Goal: Task Accomplishment & Management: Manage account settings

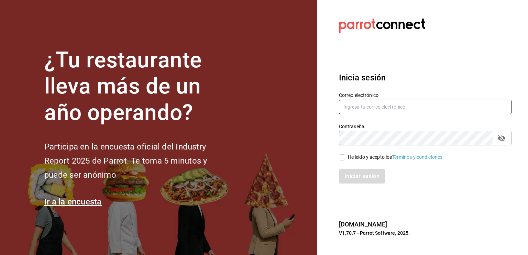
type input "[EMAIL_ADDRESS][DOMAIN_NAME]"
click at [343, 158] on input "He leído y acepto los Términos y condiciones." at bounding box center [342, 157] width 6 height 6
checkbox input "true"
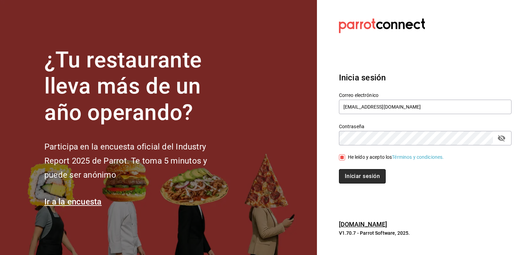
click at [360, 181] on button "Iniciar sesión" at bounding box center [362, 176] width 47 height 14
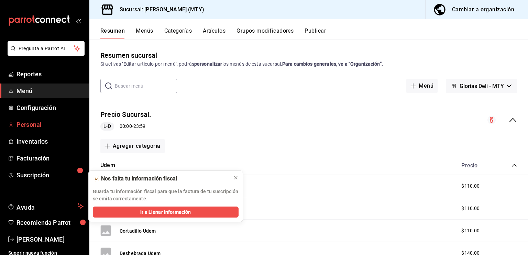
click at [32, 123] on span "Personal" at bounding box center [49, 124] width 67 height 9
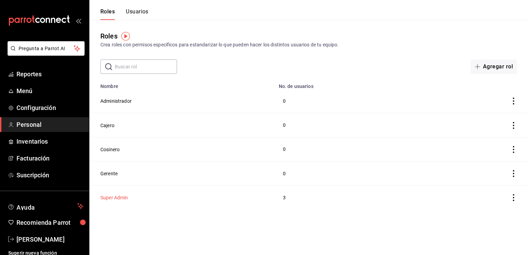
click at [114, 198] on button "Super Admin" at bounding box center [114, 197] width 28 height 7
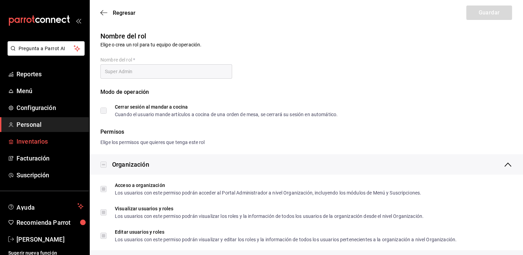
click at [33, 141] on span "Inventarios" at bounding box center [49, 141] width 67 height 9
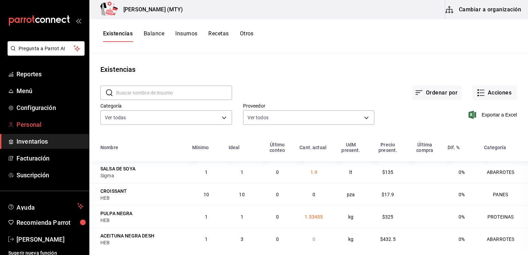
click at [30, 125] on span "Personal" at bounding box center [49, 124] width 67 height 9
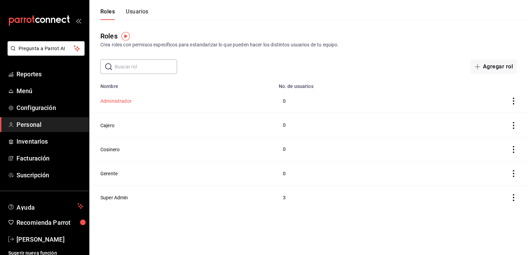
click at [126, 101] on button "Administrador" at bounding box center [115, 101] width 31 height 7
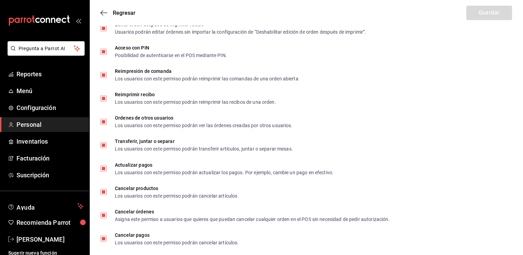
scroll to position [1186, 0]
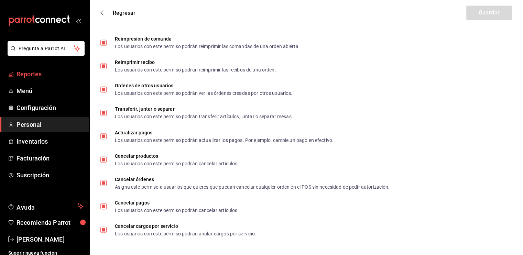
click at [33, 76] on span "Reportes" at bounding box center [49, 73] width 67 height 9
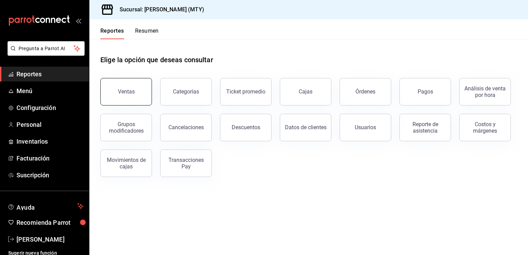
click at [142, 80] on button "Ventas" at bounding box center [126, 91] width 52 height 27
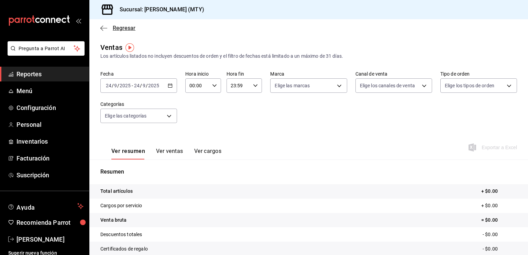
click at [104, 29] on icon "button" at bounding box center [103, 28] width 7 height 6
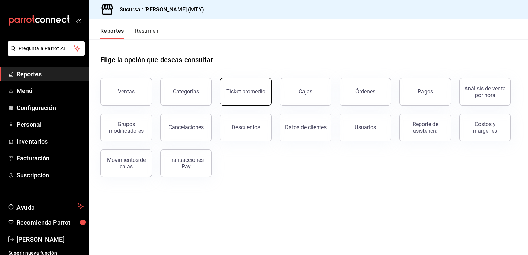
click at [256, 90] on div "Ticket promedio" at bounding box center [245, 91] width 39 height 7
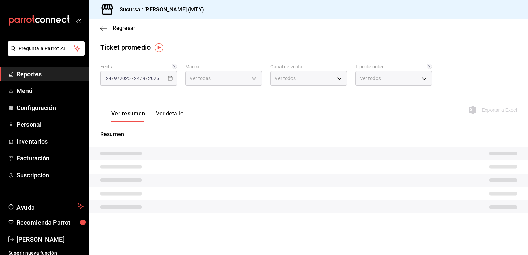
type input "6971d051-9846-4dd6-96a0-1925e9904937"
type input "PARROT,UBER_EATS,RAPPI,DIDI_FOOD,ONLINE"
type input "2f0c92ef-bd94-4eff-8e60-44d6cce314d5,EXTERNAL"
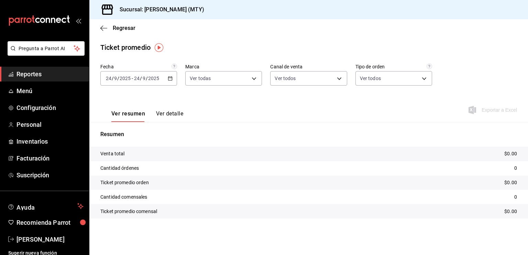
click at [170, 78] on icon "button" at bounding box center [170, 78] width 5 height 5
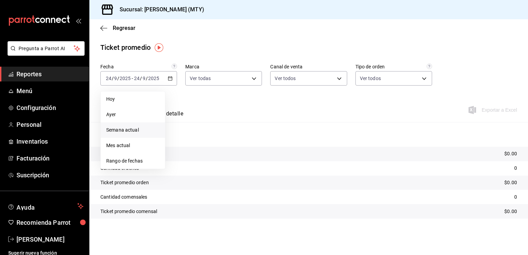
click at [136, 130] on span "Semana actual" at bounding box center [132, 129] width 53 height 7
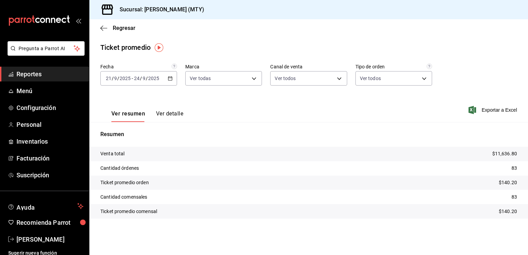
click at [170, 79] on icon "button" at bounding box center [170, 78] width 5 height 5
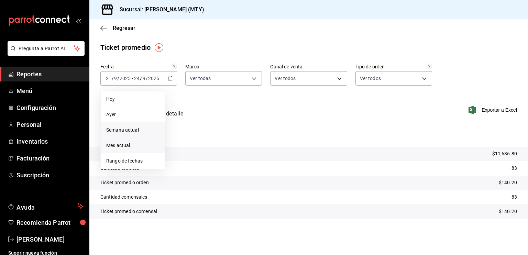
click at [142, 148] on span "Mes actual" at bounding box center [132, 145] width 53 height 7
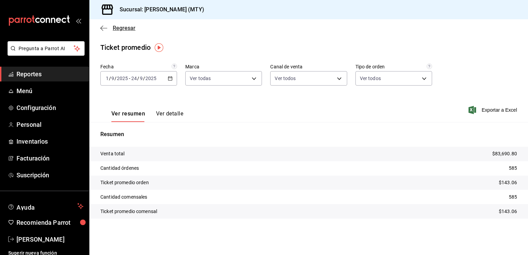
click at [101, 28] on icon "button" at bounding box center [103, 28] width 7 height 6
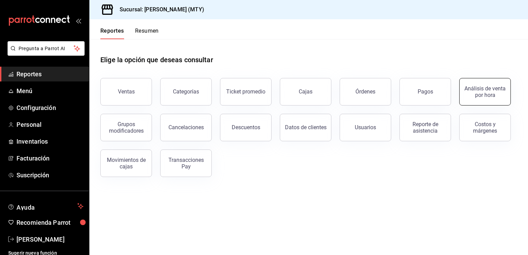
click at [492, 96] on div "Análisis de venta por hora" at bounding box center [484, 91] width 43 height 13
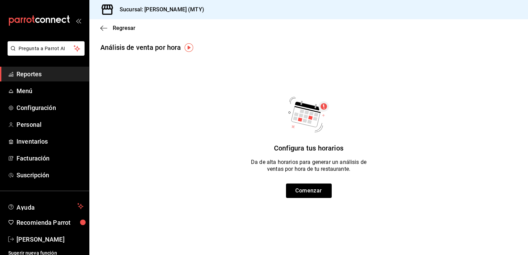
click at [492, 96] on div "Configura tus horarios Da de alta horarios para generar un análisis de ventas p…" at bounding box center [308, 146] width 416 height 104
click at [102, 29] on icon "button" at bounding box center [103, 28] width 7 height 6
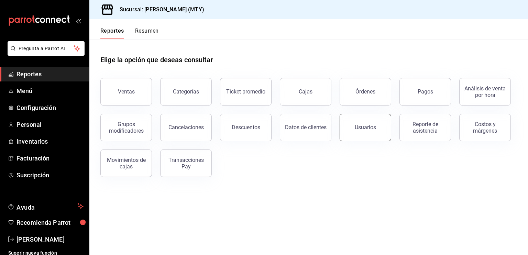
click at [369, 124] on button "Usuarios" at bounding box center [365, 127] width 52 height 27
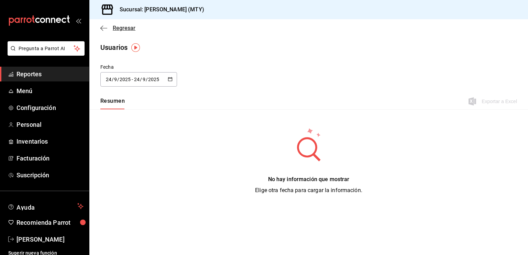
click at [104, 27] on icon "button" at bounding box center [103, 28] width 7 height 6
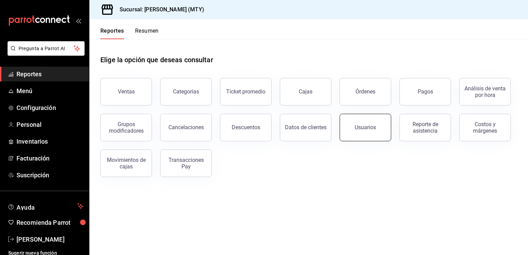
click at [365, 133] on button "Usuarios" at bounding box center [365, 127] width 52 height 27
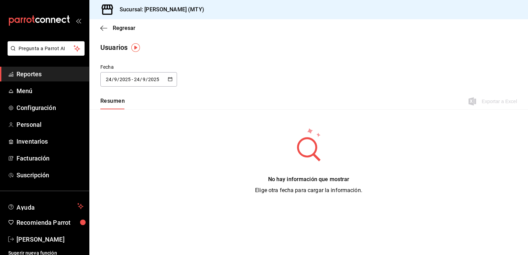
click at [169, 77] on \(Stroke\) "button" at bounding box center [170, 79] width 4 height 4
click at [139, 132] on li "Semana actual" at bounding box center [132, 131] width 65 height 15
type input "[DATE]"
type input "21"
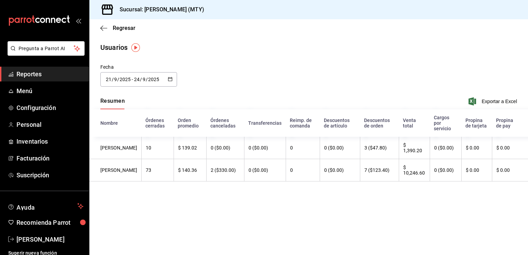
click at [170, 78] on \(Stroke\) "button" at bounding box center [170, 78] width 4 height 0
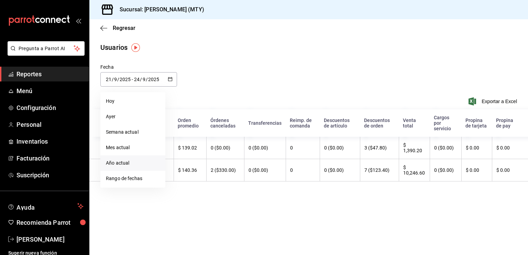
click at [137, 166] on li "Año actual" at bounding box center [132, 162] width 65 height 15
type input "[DATE]"
type input "1"
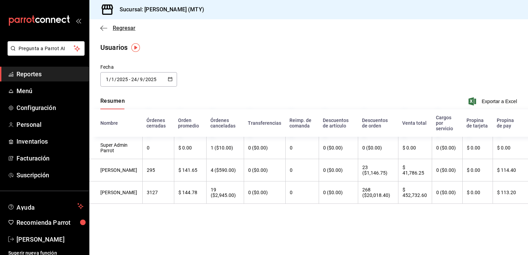
click at [101, 26] on icon "button" at bounding box center [103, 28] width 7 height 6
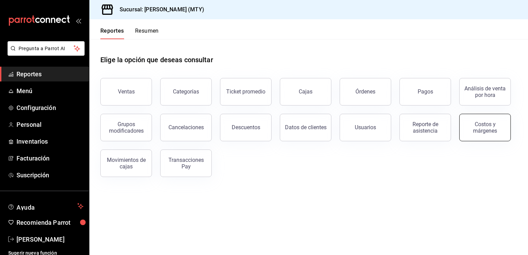
click at [473, 126] on div "Costos y márgenes" at bounding box center [484, 127] width 43 height 13
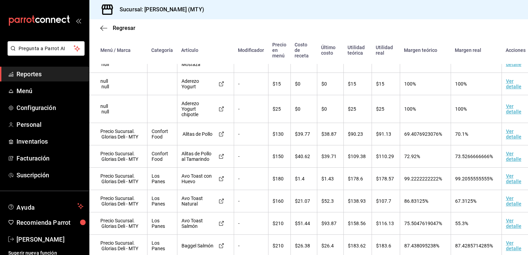
scroll to position [14, 0]
click at [519, 251] on div "Menú / Marca Categoría Artículo Modificador Precio en menú Costo de receta Últi…" at bounding box center [308, 145] width 438 height 219
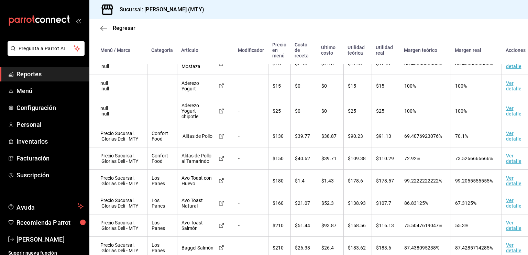
scroll to position [0, 0]
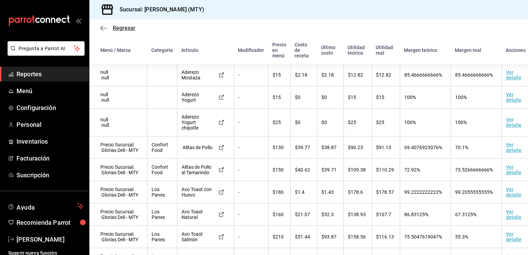
click at [103, 28] on icon "button" at bounding box center [103, 28] width 7 height 6
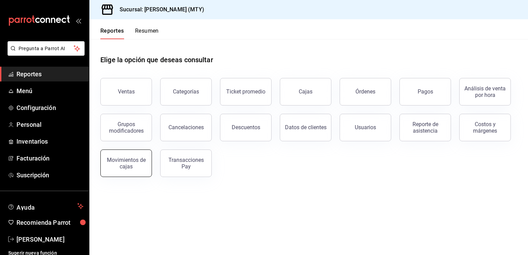
click at [120, 165] on div "Movimientos de cajas" at bounding box center [126, 163] width 43 height 13
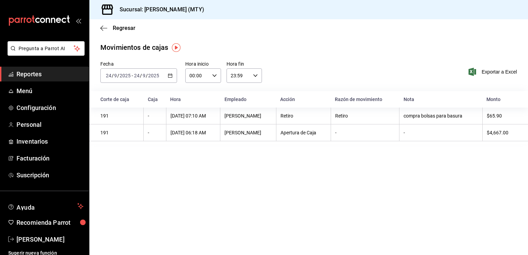
click at [169, 76] on icon "button" at bounding box center [170, 75] width 5 height 5
click at [135, 141] on span "Mes actual" at bounding box center [132, 142] width 53 height 7
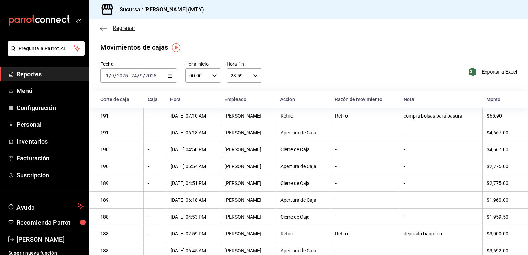
click at [104, 26] on icon "button" at bounding box center [103, 28] width 7 height 6
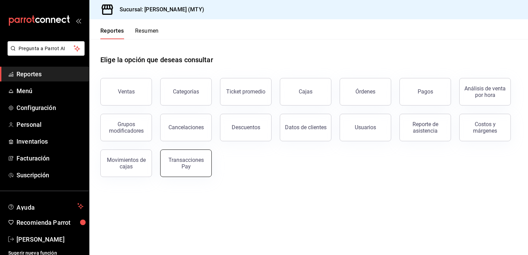
click at [177, 171] on button "Transacciones Pay" at bounding box center [186, 162] width 52 height 27
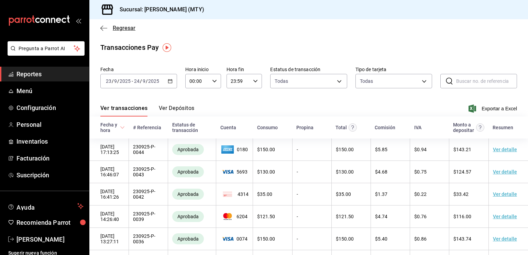
click at [104, 26] on icon "button" at bounding box center [103, 28] width 7 height 6
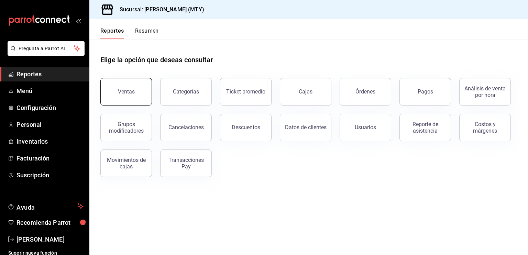
click at [124, 96] on button "Ventas" at bounding box center [126, 91] width 52 height 27
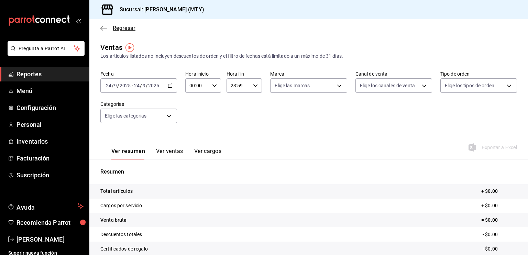
click at [102, 29] on icon "button" at bounding box center [103, 28] width 7 height 6
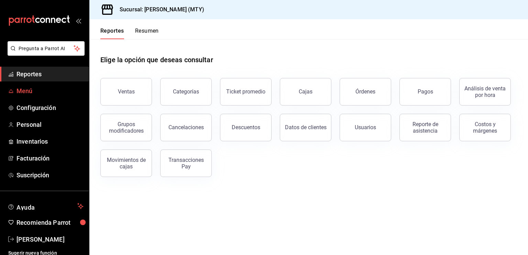
click at [37, 94] on span "Menú" at bounding box center [49, 90] width 67 height 9
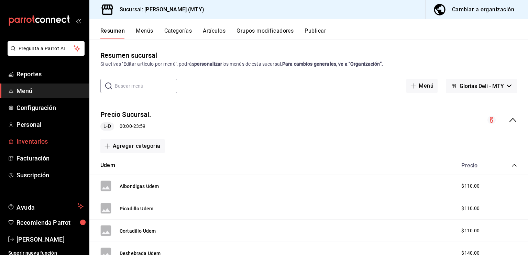
click at [50, 140] on span "Inventarios" at bounding box center [49, 141] width 67 height 9
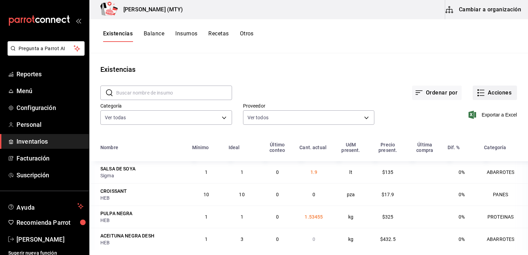
click at [477, 96] on icon "button" at bounding box center [481, 93] width 8 height 8
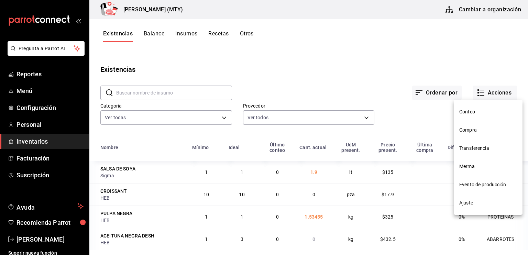
click at [470, 133] on span "Compra" at bounding box center [488, 129] width 58 height 7
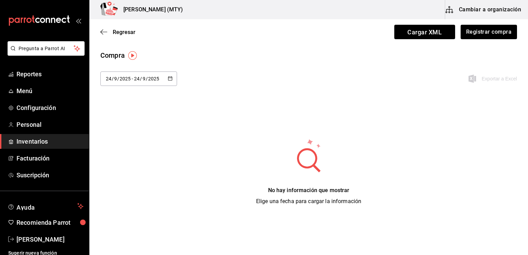
click at [169, 79] on icon "button" at bounding box center [170, 78] width 5 height 5
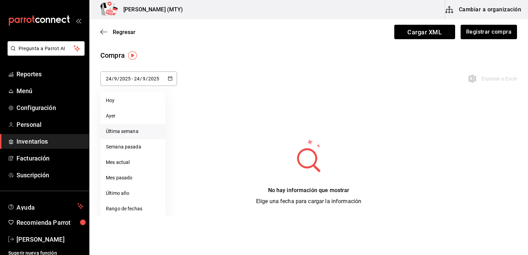
click at [140, 133] on li "Última semana" at bounding box center [132, 131] width 65 height 15
type input "[DATE]"
type input "21"
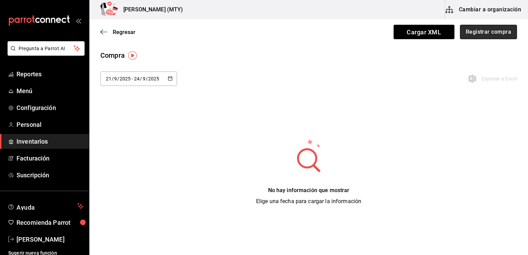
click at [491, 33] on button "Registrar compra" at bounding box center [488, 32] width 57 height 14
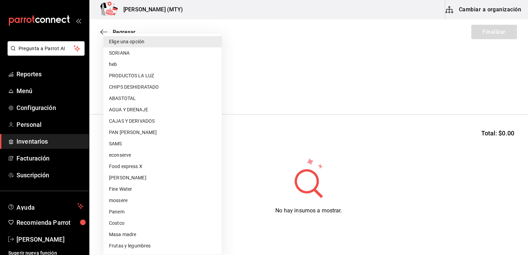
click at [214, 90] on body "Pregunta a Parrot AI Reportes Menú Configuración Personal Inventarios Facturaci…" at bounding box center [264, 108] width 528 height 216
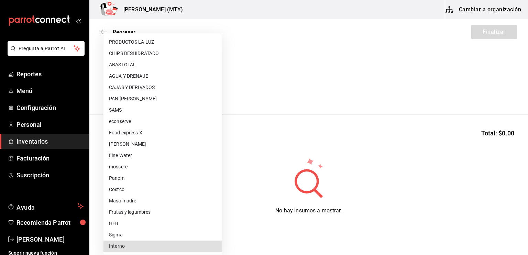
click at [141, 235] on li "Sigma" at bounding box center [162, 234] width 118 height 11
type input "95e19ff2-bbbd-4b9e-9829-e7cf965f9b6c"
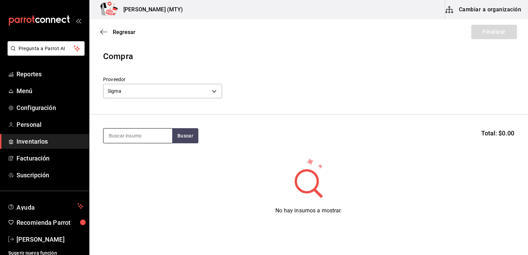
click at [113, 139] on input at bounding box center [137, 135] width 69 height 14
type input "TOCINO"
click at [184, 137] on button "Buscar" at bounding box center [185, 135] width 26 height 15
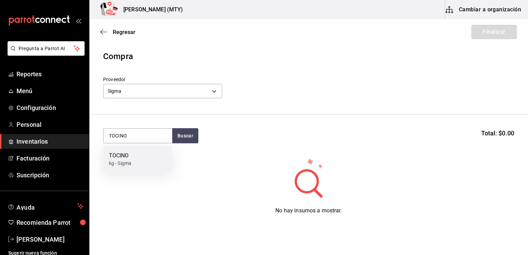
click at [144, 161] on div "TOCINO kg - Sigma" at bounding box center [137, 159] width 69 height 26
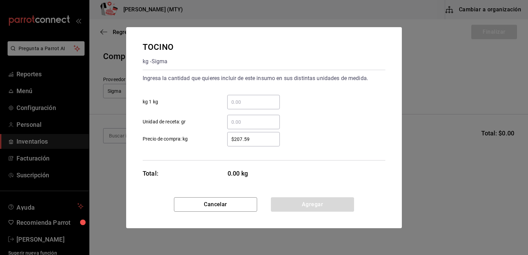
click at [242, 98] on input "​ kg 1 kg" at bounding box center [253, 102] width 53 height 8
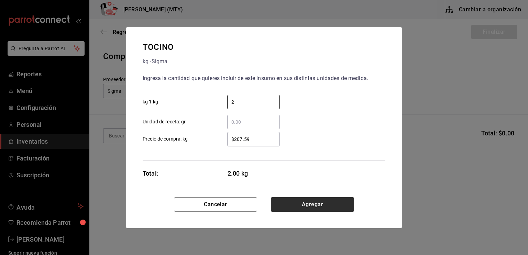
type input "2"
click at [291, 206] on button "Agregar" at bounding box center [312, 204] width 83 height 14
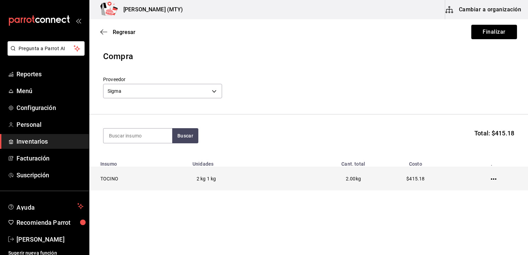
click at [491, 177] on icon "button" at bounding box center [493, 178] width 5 height 5
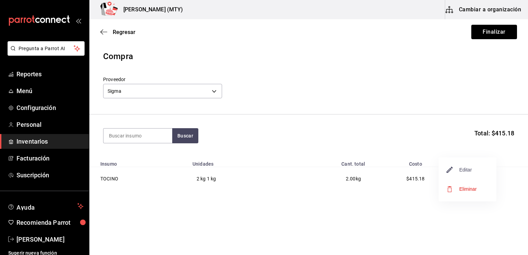
click at [459, 171] on span "Editar" at bounding box center [459, 170] width 25 height 8
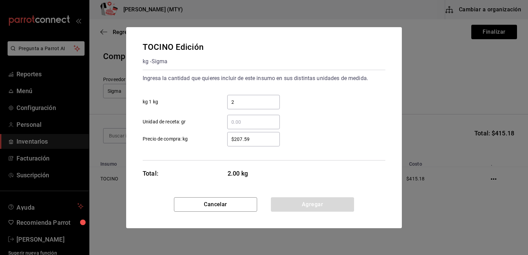
click at [233, 119] on input "​ Unidad de receta: gr" at bounding box center [253, 122] width 53 height 8
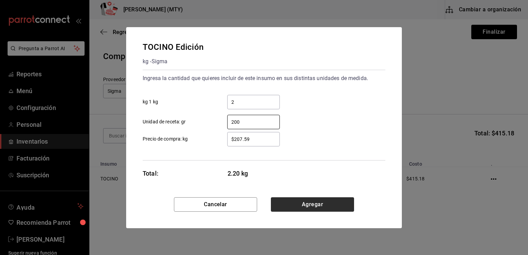
type input "200"
click at [312, 202] on button "Agregar" at bounding box center [312, 204] width 83 height 14
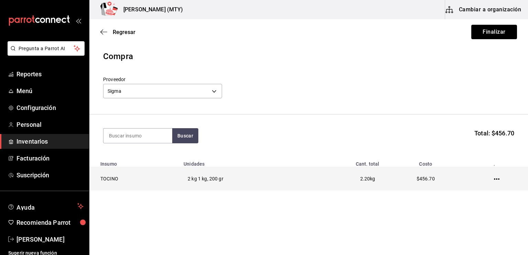
click at [496, 178] on icon "button" at bounding box center [496, 178] width 5 height 5
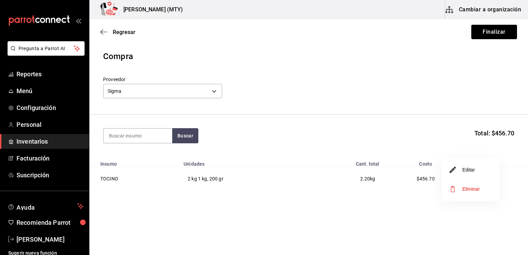
click at [481, 170] on li "Editar" at bounding box center [470, 169] width 58 height 19
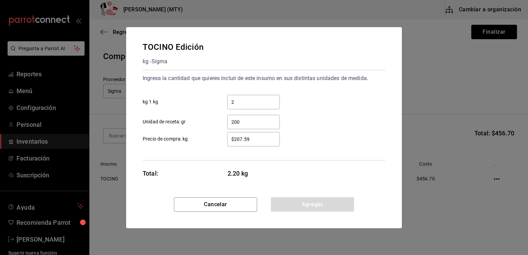
click at [242, 120] on input "200" at bounding box center [253, 122] width 53 height 8
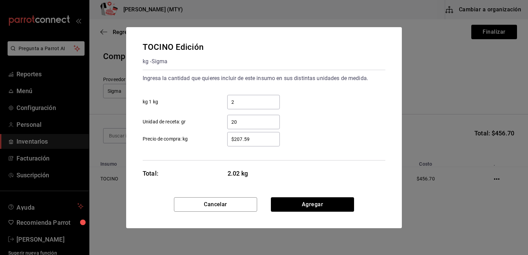
type input "2"
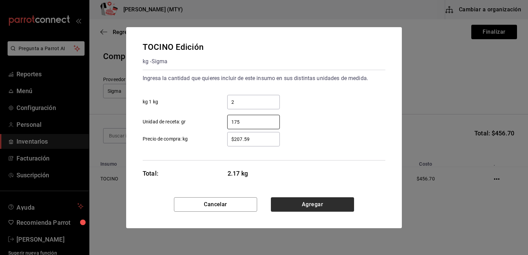
type input "175"
click at [304, 206] on button "Agregar" at bounding box center [312, 204] width 83 height 14
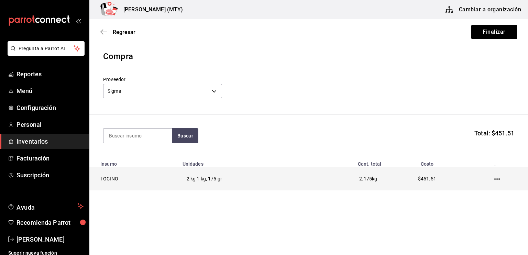
click at [498, 180] on icon "button" at bounding box center [496, 178] width 5 height 5
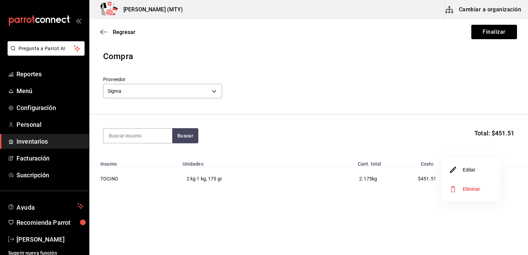
click at [482, 168] on li "Editar" at bounding box center [471, 169] width 58 height 19
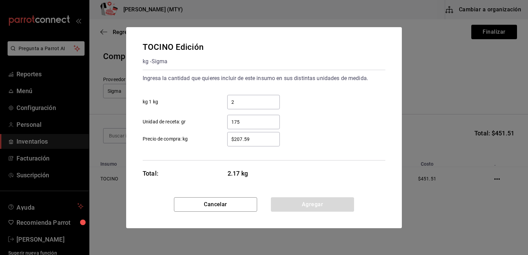
click at [246, 122] on input "175" at bounding box center [253, 122] width 53 height 8
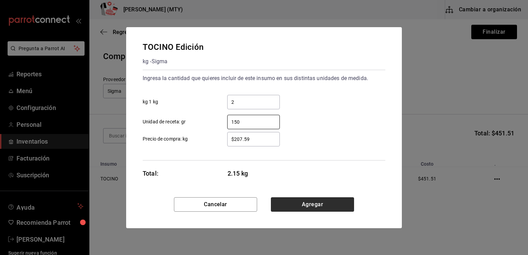
type input "150"
click at [289, 204] on button "Agregar" at bounding box center [312, 204] width 83 height 14
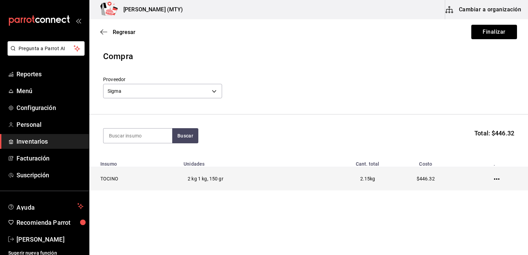
click at [496, 181] on icon "button" at bounding box center [496, 178] width 5 height 5
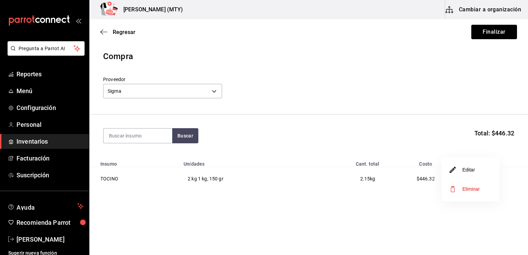
click at [486, 173] on li "Editar" at bounding box center [470, 169] width 58 height 19
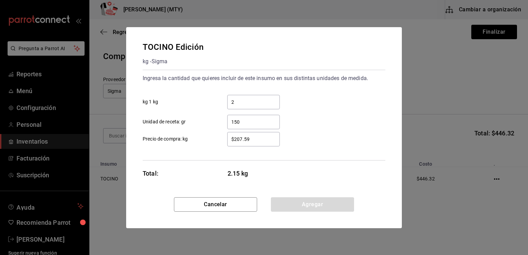
click at [245, 118] on input "150" at bounding box center [253, 122] width 53 height 8
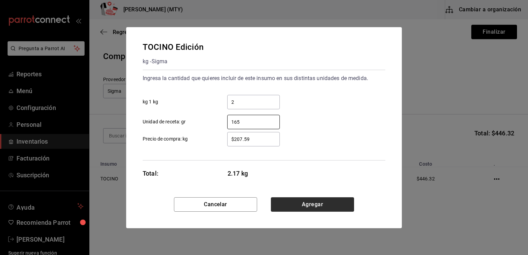
type input "165"
click at [293, 208] on button "Agregar" at bounding box center [312, 204] width 83 height 14
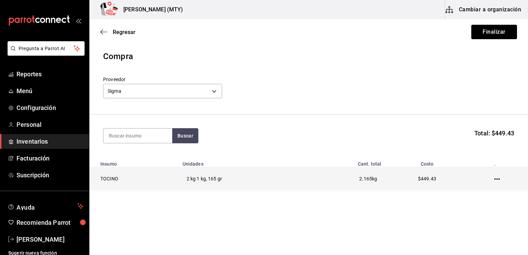
click at [497, 179] on icon "button" at bounding box center [496, 178] width 5 height 5
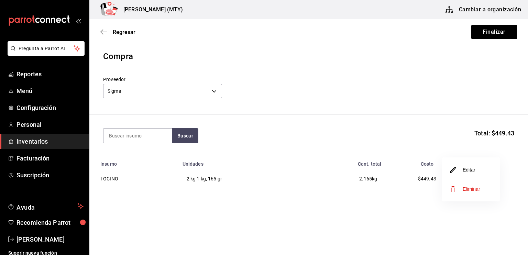
click at [485, 170] on li "Editar" at bounding box center [471, 169] width 58 height 19
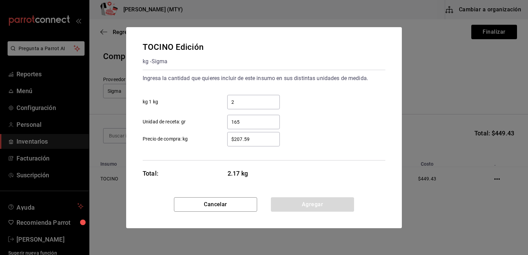
click at [245, 122] on input "165" at bounding box center [253, 122] width 53 height 8
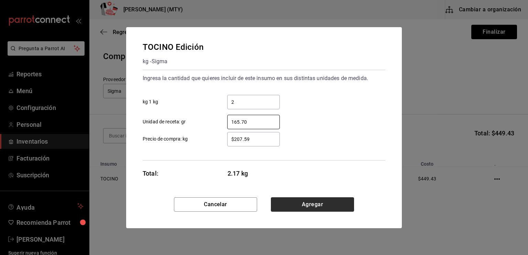
type input "165.70"
click at [321, 206] on button "Agregar" at bounding box center [312, 204] width 83 height 14
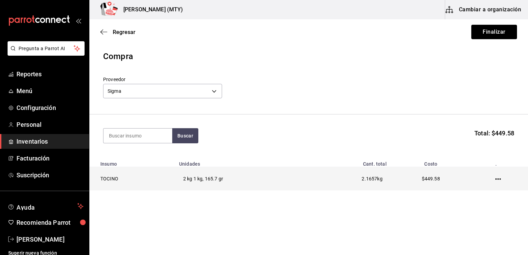
click at [494, 180] on td at bounding box center [499, 179] width 57 height 24
click at [500, 179] on icon "button" at bounding box center [497, 178] width 5 height 1
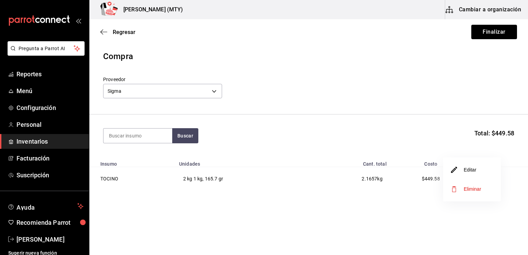
click at [477, 169] on li "Editar" at bounding box center [472, 169] width 58 height 19
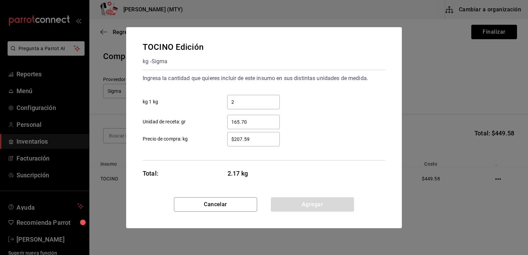
click at [251, 119] on input "165.70" at bounding box center [253, 122] width 53 height 8
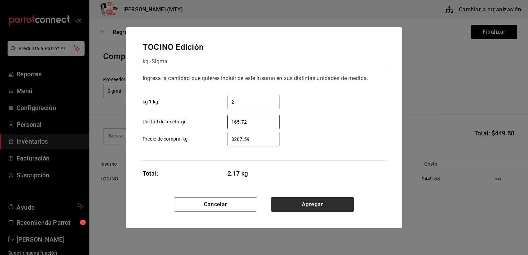
type input "165.72"
click at [279, 203] on button "Agregar" at bounding box center [312, 204] width 83 height 14
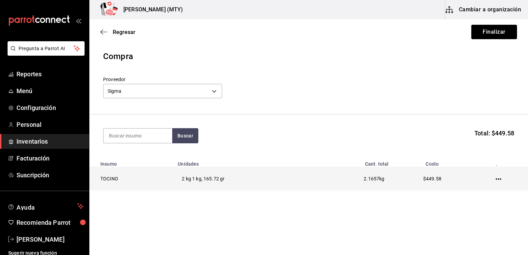
click at [497, 179] on icon "button" at bounding box center [497, 178] width 5 height 1
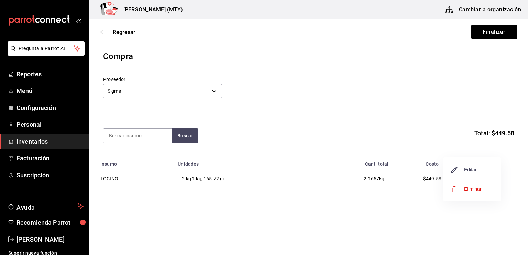
click at [464, 166] on span "Editar" at bounding box center [463, 170] width 25 height 8
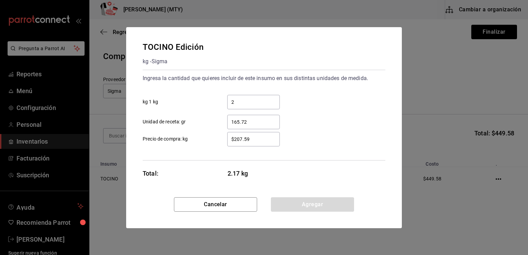
click at [248, 119] on input "165.72" at bounding box center [253, 122] width 53 height 8
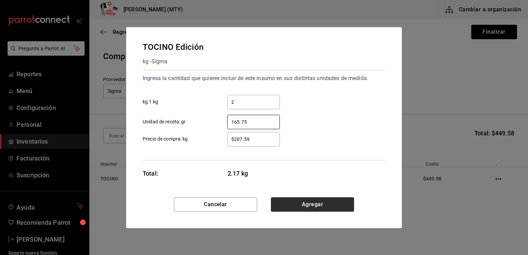
type input "165.75"
click at [303, 200] on button "Agregar" at bounding box center [312, 204] width 83 height 14
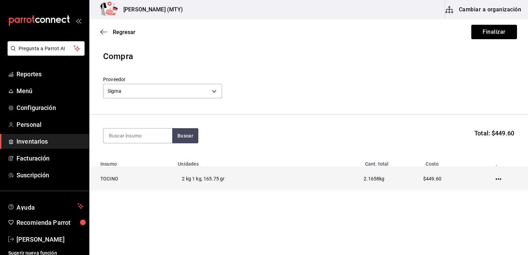
click at [498, 178] on icon "button" at bounding box center [497, 178] width 5 height 5
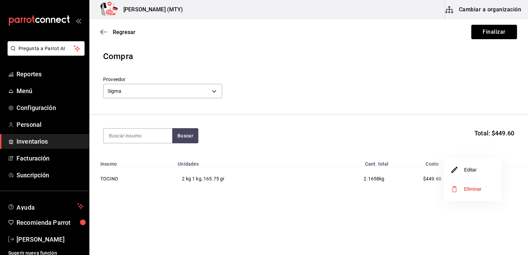
click at [480, 171] on li "Editar" at bounding box center [472, 169] width 58 height 19
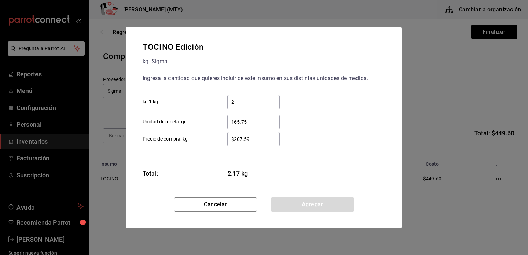
click at [248, 121] on input "165.75" at bounding box center [253, 122] width 53 height 8
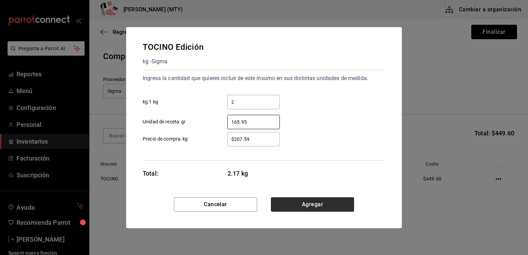
type input "165.95"
click at [309, 201] on button "Agregar" at bounding box center [312, 204] width 83 height 14
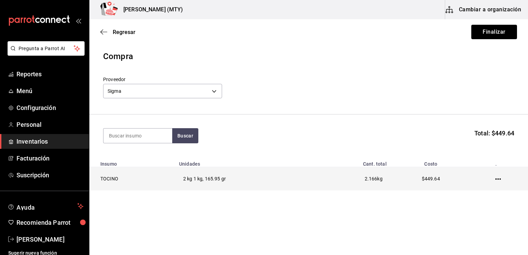
click at [499, 179] on icon "button" at bounding box center [497, 178] width 5 height 5
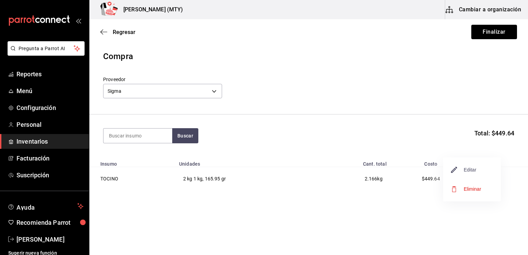
click at [474, 170] on span "Editar" at bounding box center [463, 170] width 25 height 8
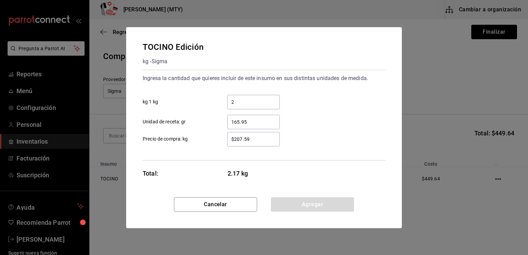
click at [248, 121] on input "165.95" at bounding box center [253, 122] width 53 height 8
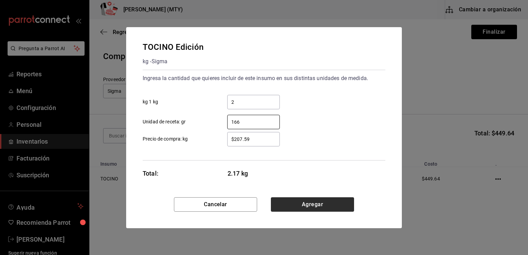
type input "166"
click at [309, 207] on button "Agregar" at bounding box center [312, 204] width 83 height 14
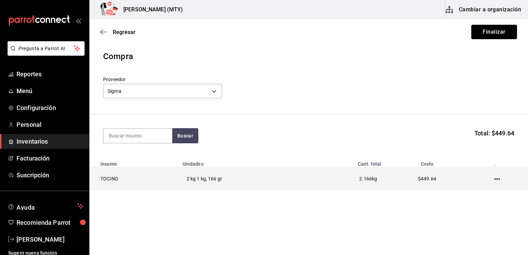
click at [495, 180] on icon "button" at bounding box center [496, 178] width 5 height 5
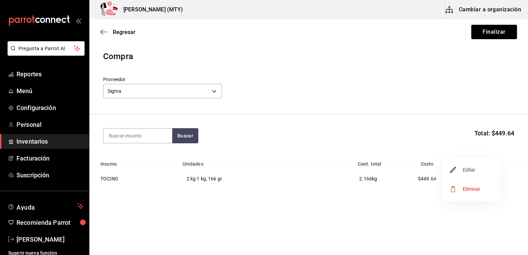
click at [467, 170] on span "Editar" at bounding box center [462, 170] width 25 height 8
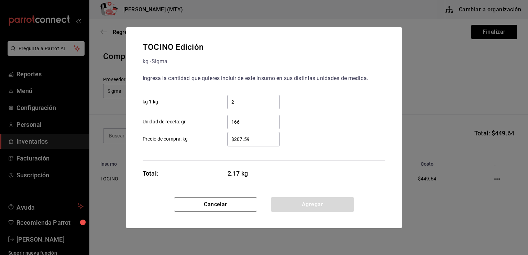
click at [240, 121] on input "166" at bounding box center [253, 122] width 53 height 8
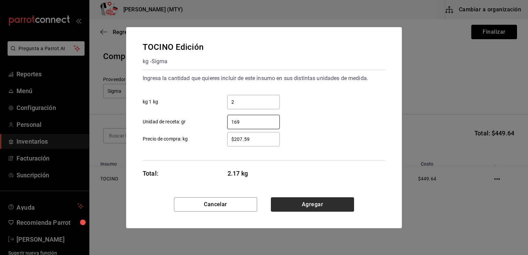
type input "169"
click at [293, 211] on button "Agregar" at bounding box center [312, 204] width 83 height 14
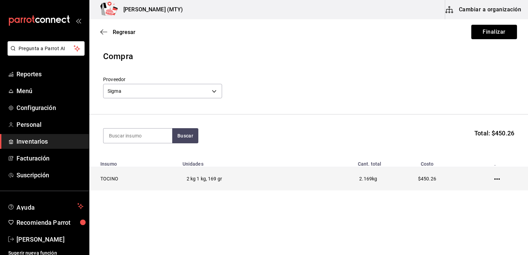
click at [493, 182] on td at bounding box center [497, 179] width 59 height 24
click at [495, 176] on icon "button" at bounding box center [496, 178] width 5 height 5
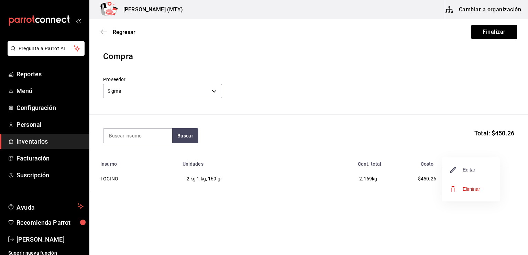
click at [469, 167] on span "Editar" at bounding box center [462, 170] width 25 height 8
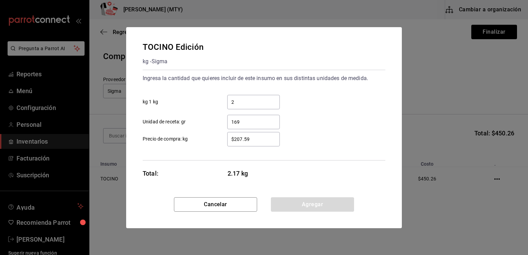
click at [242, 121] on input "169" at bounding box center [253, 122] width 53 height 8
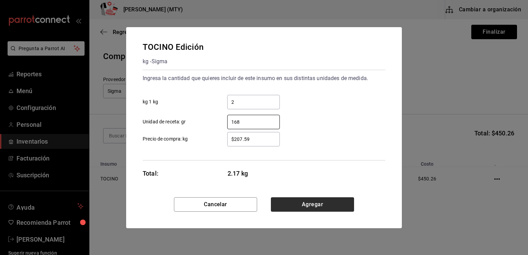
type input "168"
click at [288, 205] on button "Agregar" at bounding box center [312, 204] width 83 height 14
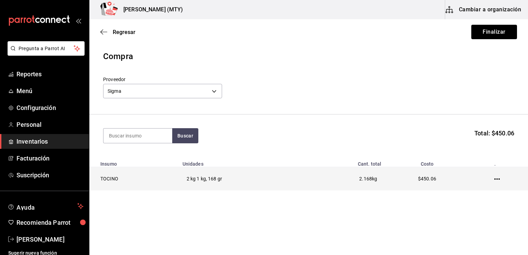
click at [497, 177] on icon "button" at bounding box center [496, 178] width 5 height 5
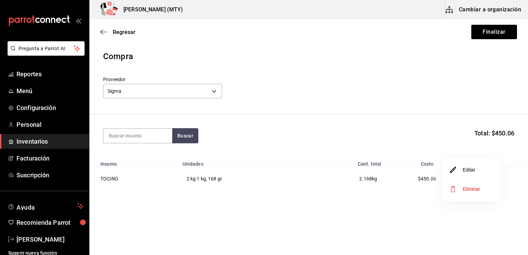
click at [480, 167] on li "Editar" at bounding box center [471, 169] width 58 height 19
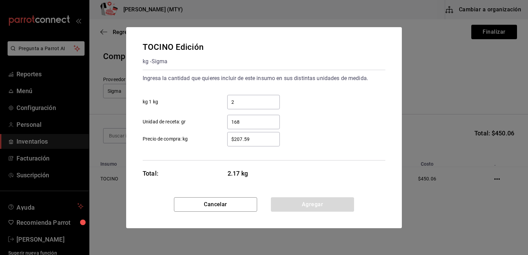
click at [242, 122] on input "168" at bounding box center [253, 122] width 53 height 8
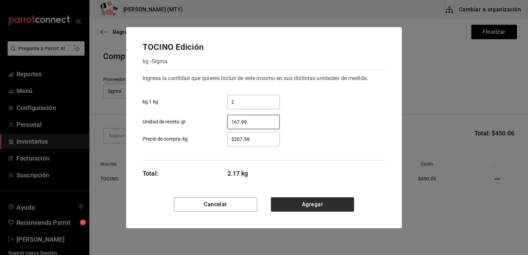
type input "167.99"
click at [317, 205] on button "Agregar" at bounding box center [312, 204] width 83 height 14
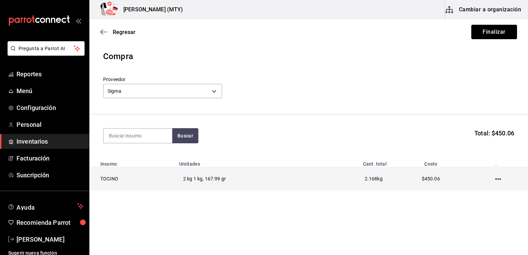
click at [497, 180] on icon "button" at bounding box center [497, 178] width 5 height 1
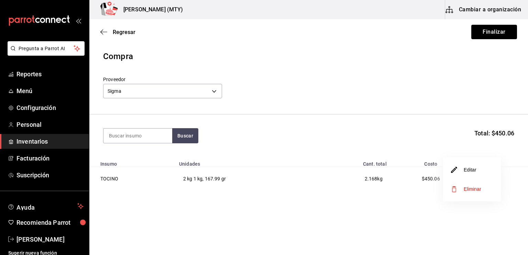
click at [480, 163] on li "Editar" at bounding box center [472, 169] width 58 height 19
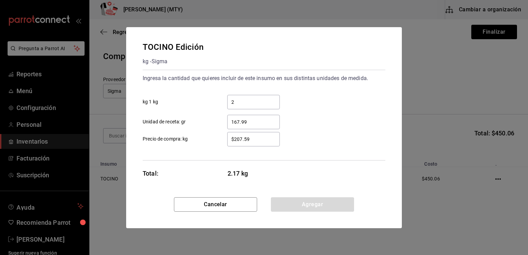
click at [247, 119] on input "167.99" at bounding box center [253, 122] width 53 height 8
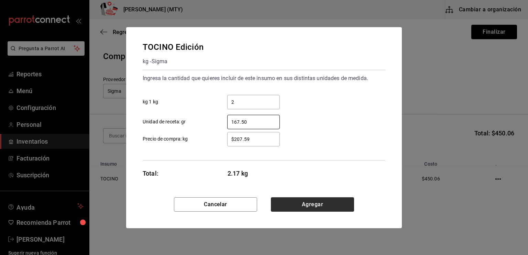
type input "167.50"
click at [309, 206] on button "Agregar" at bounding box center [312, 204] width 83 height 14
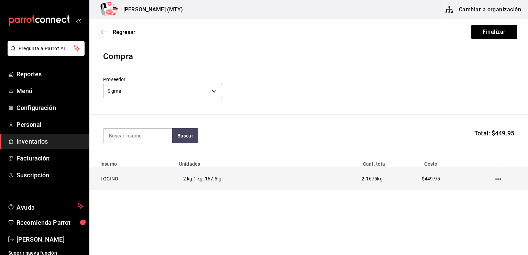
click at [495, 187] on td at bounding box center [499, 179] width 57 height 24
click at [497, 176] on td at bounding box center [499, 179] width 57 height 24
click at [498, 178] on icon "button" at bounding box center [497, 178] width 5 height 5
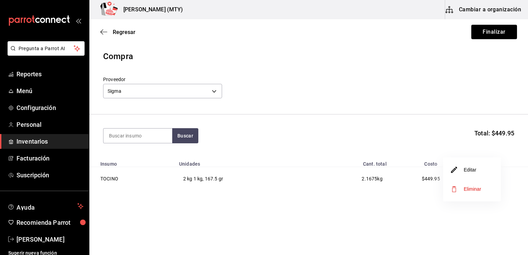
click at [482, 171] on li "Editar" at bounding box center [472, 169] width 58 height 19
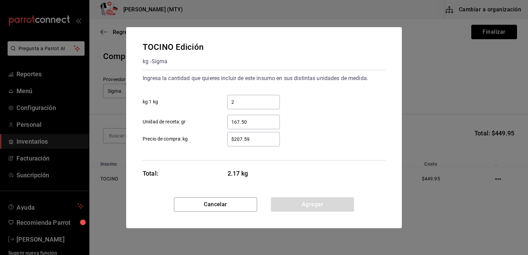
click at [249, 123] on input "167.50" at bounding box center [253, 122] width 53 height 8
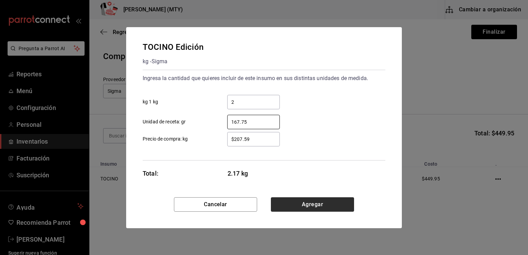
type input "167.75"
click at [311, 202] on button "Agregar" at bounding box center [312, 204] width 83 height 14
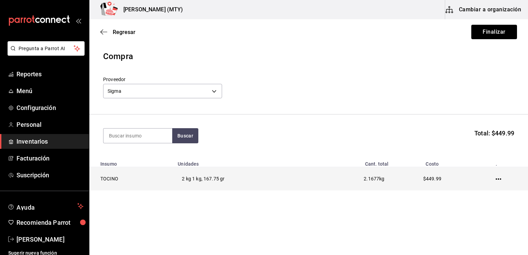
click at [498, 178] on icon "button" at bounding box center [497, 178] width 5 height 5
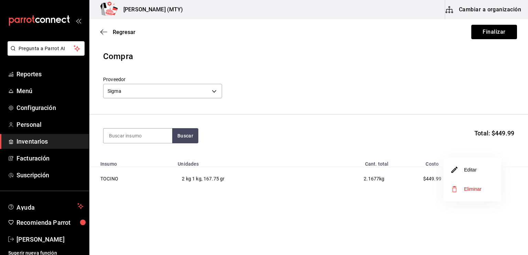
click at [483, 169] on li "Editar" at bounding box center [472, 169] width 58 height 19
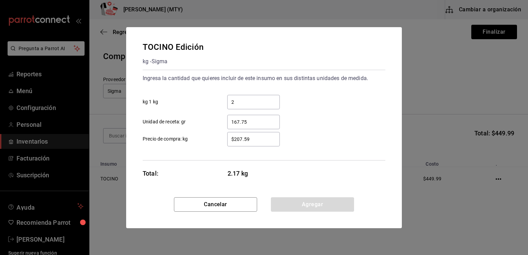
click at [248, 120] on input "167.75" at bounding box center [253, 122] width 53 height 8
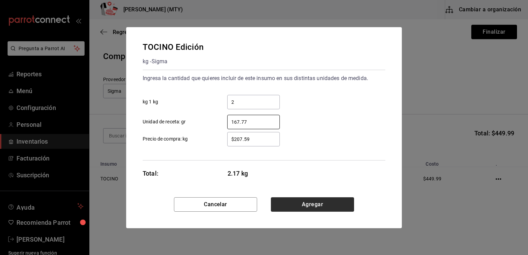
type input "167.77"
click at [284, 200] on button "Agregar" at bounding box center [312, 204] width 83 height 14
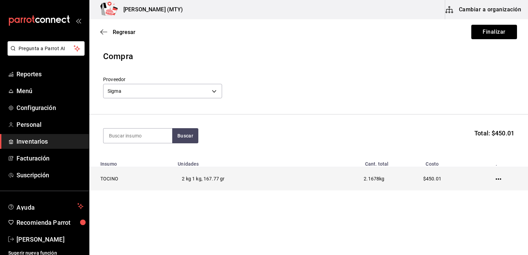
click at [496, 180] on icon "button" at bounding box center [497, 178] width 5 height 1
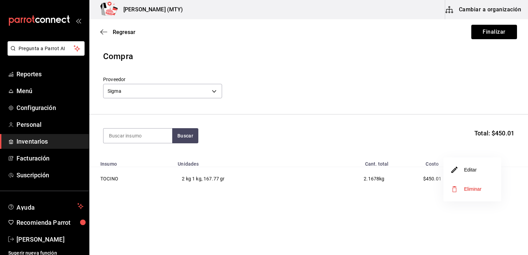
click at [484, 170] on li "Editar" at bounding box center [472, 169] width 58 height 19
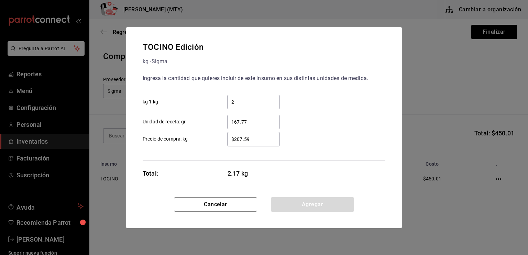
click at [260, 120] on input "167.77" at bounding box center [253, 122] width 53 height 8
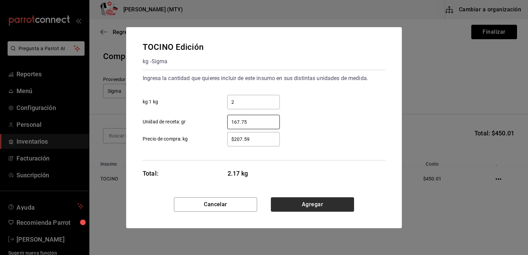
type input "167.75"
click at [289, 200] on button "Agregar" at bounding box center [312, 204] width 83 height 14
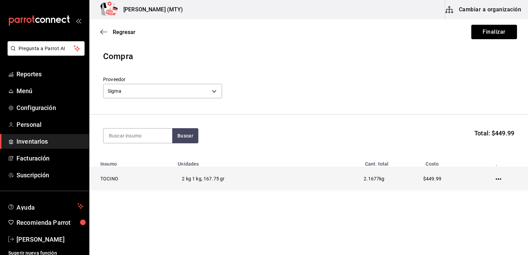
click at [502, 179] on td at bounding box center [499, 179] width 56 height 24
click at [495, 179] on td at bounding box center [499, 179] width 56 height 24
drag, startPoint x: 495, startPoint y: 179, endPoint x: 500, endPoint y: 178, distance: 4.9
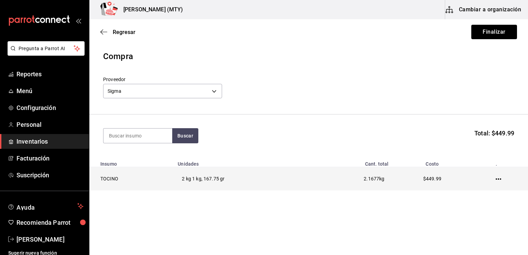
click at [500, 178] on icon "button" at bounding box center [497, 178] width 5 height 5
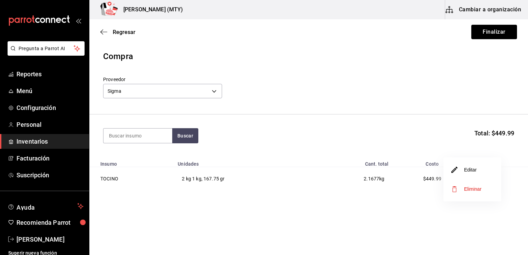
click at [485, 168] on li "Editar" at bounding box center [472, 169] width 58 height 19
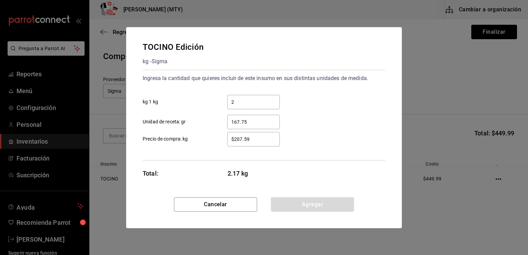
click at [257, 119] on input "167.75" at bounding box center [253, 122] width 53 height 8
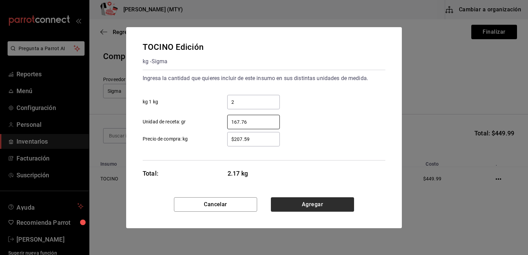
type input "167.76"
click at [297, 203] on button "Agregar" at bounding box center [312, 204] width 83 height 14
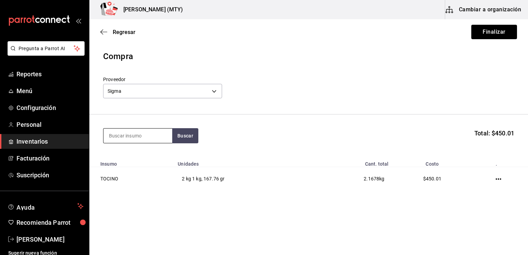
click at [107, 141] on input at bounding box center [137, 135] width 69 height 14
type input "CREMA"
click at [189, 138] on button "Buscar" at bounding box center [185, 135] width 26 height 15
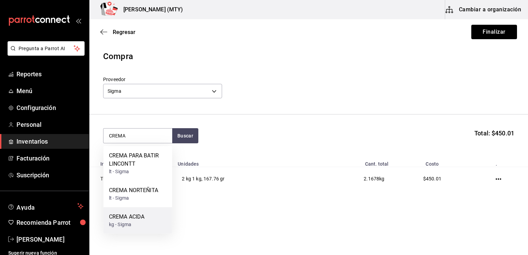
click at [142, 221] on div "kg - Sigma" at bounding box center [126, 224] width 35 height 7
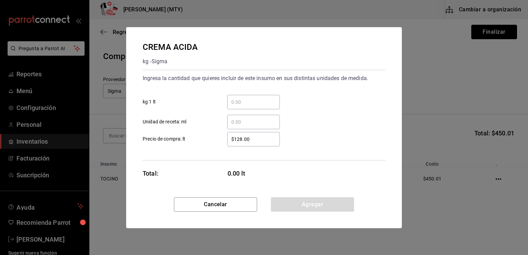
click at [239, 103] on input "​ kg 1 lt" at bounding box center [253, 102] width 53 height 8
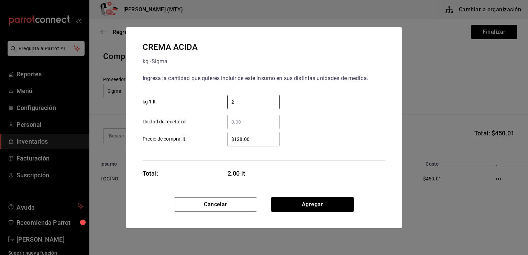
type input "2"
click at [222, 121] on div "​" at bounding box center [248, 122] width 64 height 14
click at [227, 121] on input "​ Unidad de receta: ml" at bounding box center [253, 122] width 53 height 8
click at [239, 99] on input "2" at bounding box center [253, 102] width 53 height 8
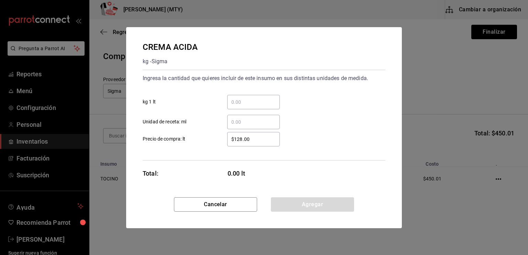
click at [233, 121] on input "​ Unidad de receta: ml" at bounding box center [253, 122] width 53 height 8
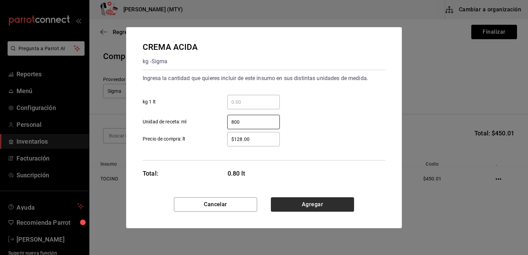
type input "800"
click at [306, 205] on button "Agregar" at bounding box center [312, 204] width 83 height 14
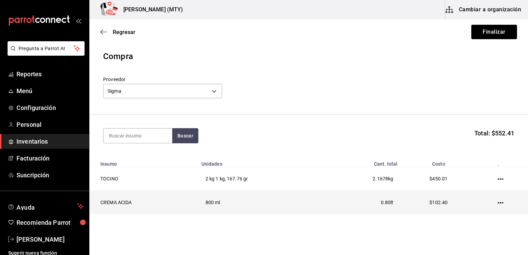
click at [492, 204] on td at bounding box center [501, 203] width 53 height 24
click at [497, 202] on icon "button" at bounding box center [499, 202] width 5 height 5
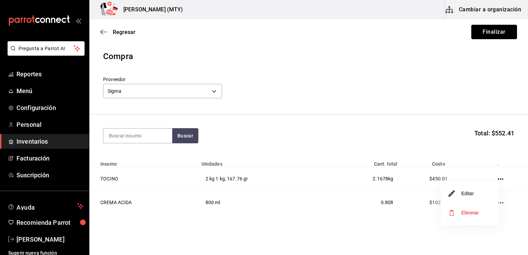
click at [480, 191] on li "Editar" at bounding box center [469, 193] width 58 height 19
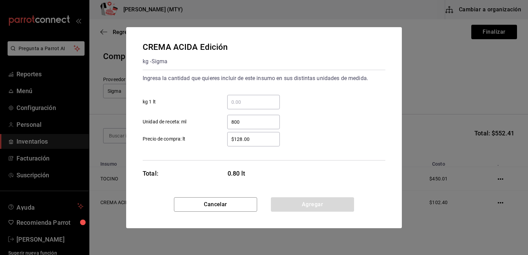
click at [249, 138] on input "$128.00" at bounding box center [253, 139] width 53 height 8
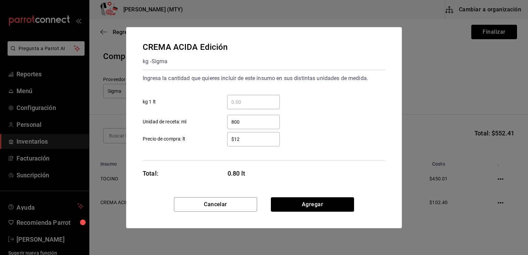
type input "$1"
type input "$95"
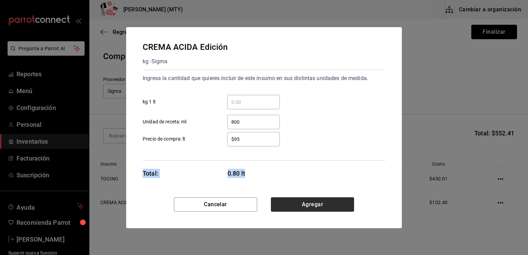
drag, startPoint x: 191, startPoint y: 156, endPoint x: 313, endPoint y: 203, distance: 130.4
click at [313, 203] on div "CREMA ACIDA Edición kg - Sigma Ingresa la cantidad que quieres incluir de este …" at bounding box center [264, 127] width 276 height 201
click at [313, 203] on button "Agregar" at bounding box center [312, 204] width 83 height 14
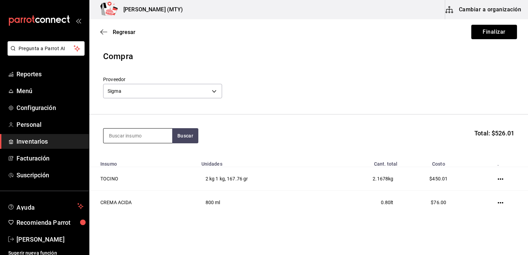
click at [112, 136] on input at bounding box center [137, 135] width 69 height 14
type input "PARMESA"
click at [181, 132] on button "Buscar" at bounding box center [185, 135] width 26 height 15
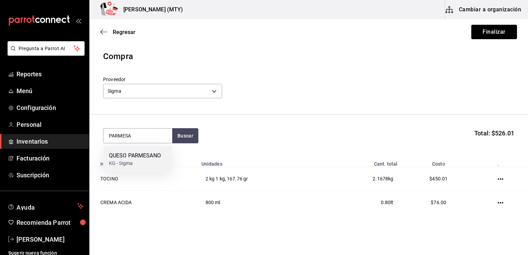
click at [161, 149] on div "QUESO PARMESANO KG - Sigma" at bounding box center [137, 159] width 69 height 26
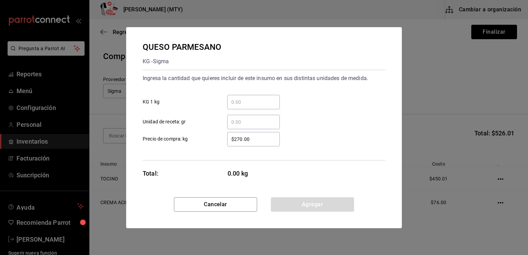
click at [232, 102] on input "​ KG 1 kg" at bounding box center [253, 102] width 53 height 8
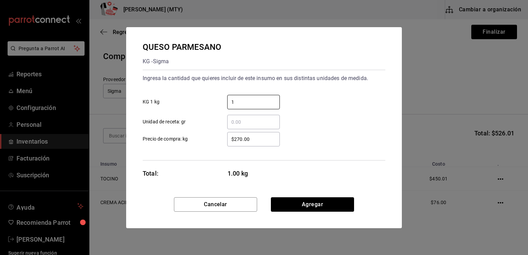
type input "1"
click at [231, 121] on input "​ Unidad de receta: gr" at bounding box center [253, 122] width 53 height 8
click at [235, 103] on input "1" at bounding box center [253, 102] width 53 height 8
type input "2"
click at [230, 123] on input "​ Unidad de receta: gr" at bounding box center [253, 122] width 53 height 8
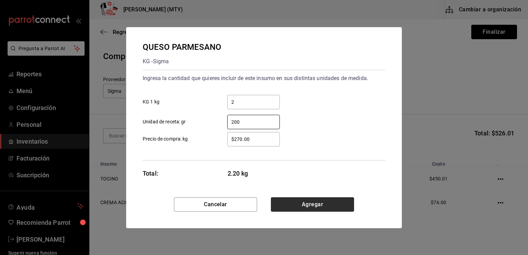
type input "200"
click at [300, 204] on button "Agregar" at bounding box center [312, 204] width 83 height 14
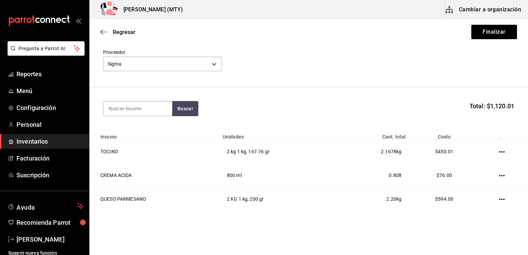
scroll to position [27, 0]
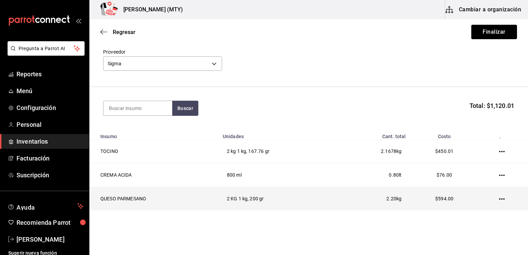
click at [499, 200] on icon "button" at bounding box center [501, 198] width 5 height 5
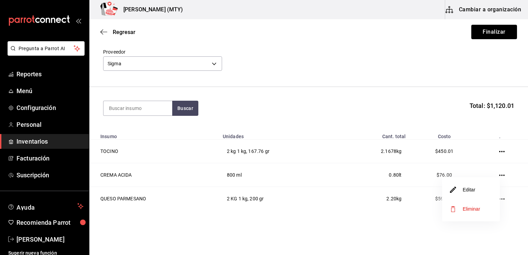
click at [489, 194] on li "Editar" at bounding box center [471, 189] width 58 height 19
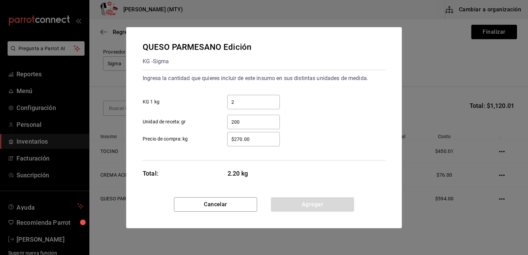
click at [250, 139] on input "$270.00" at bounding box center [253, 139] width 53 height 8
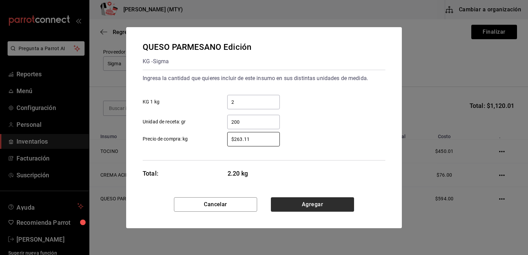
type input "$263.11"
click at [311, 206] on button "Agregar" at bounding box center [312, 204] width 83 height 14
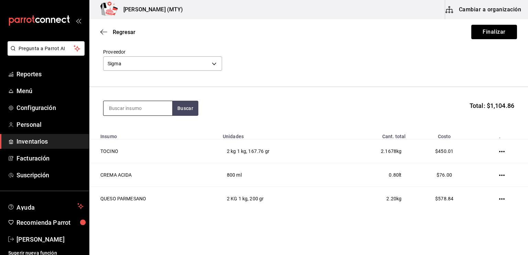
click at [113, 112] on input at bounding box center [137, 108] width 69 height 14
type input "PANELA"
click at [182, 110] on button "Buscar" at bounding box center [185, 108] width 26 height 15
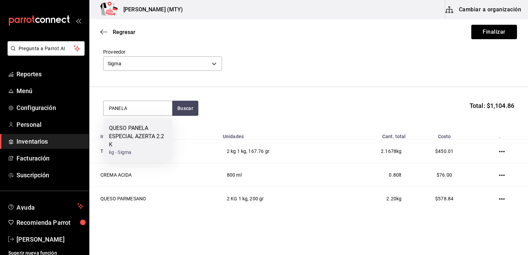
click at [154, 132] on div "QUESO PANELA ESPECIAL AZERTA 2.2 K" at bounding box center [138, 136] width 58 height 25
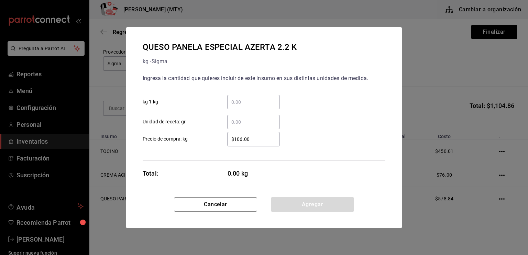
click at [230, 103] on input "​ kg 1 kg" at bounding box center [253, 102] width 53 height 8
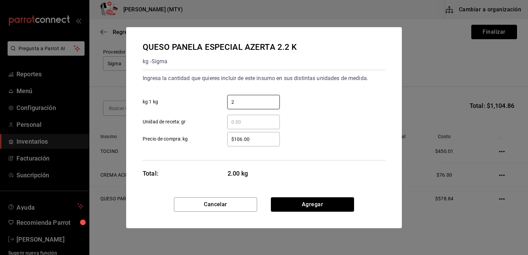
type input "2"
click at [234, 121] on input "​ Unidad de receta: gr" at bounding box center [253, 122] width 53 height 8
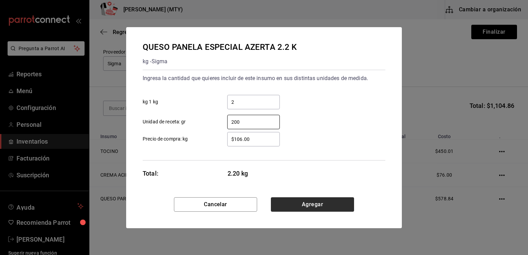
type input "200"
click at [301, 202] on button "Agregar" at bounding box center [312, 204] width 83 height 14
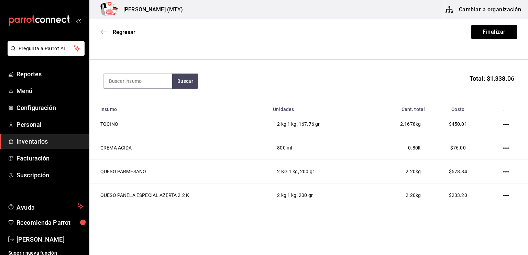
scroll to position [55, 0]
click at [145, 78] on input at bounding box center [137, 81] width 69 height 14
type input "PECHUGA"
click at [183, 85] on button "Buscar" at bounding box center [185, 80] width 26 height 15
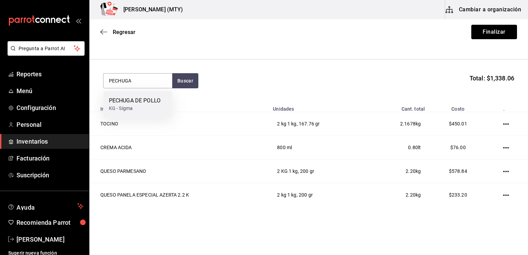
click at [151, 102] on div "PECHUGA DE POLLO" at bounding box center [135, 101] width 52 height 8
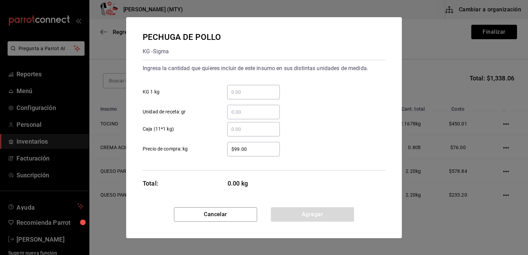
click at [236, 92] on input "​ KG 1 kg" at bounding box center [253, 92] width 53 height 8
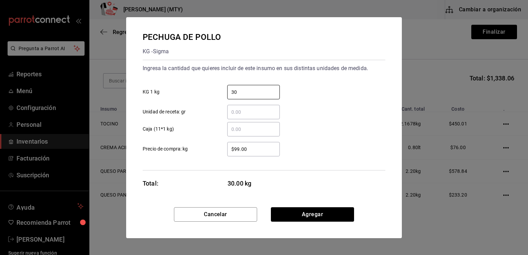
type input "30"
click at [218, 144] on div "$99.00 ​" at bounding box center [248, 149] width 64 height 14
click at [227, 145] on input "$99.00" at bounding box center [253, 149] width 53 height 8
type input "$9"
type input "$104"
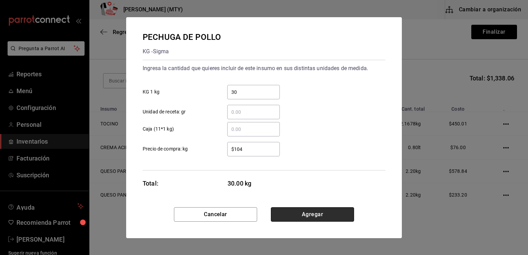
click at [328, 216] on button "Agregar" at bounding box center [312, 214] width 83 height 14
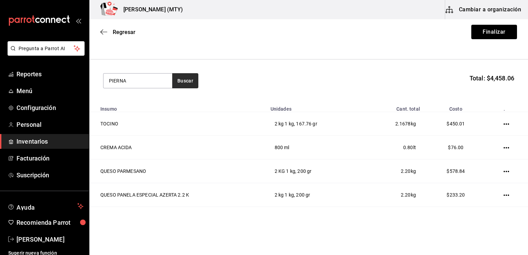
type input "PIERNA"
click at [183, 83] on button "Buscar" at bounding box center [185, 80] width 26 height 15
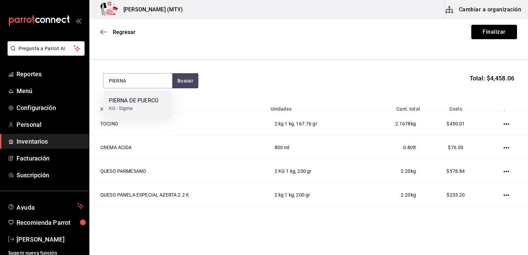
click at [155, 100] on div "PIERNA DE PUERCO" at bounding box center [133, 101] width 49 height 8
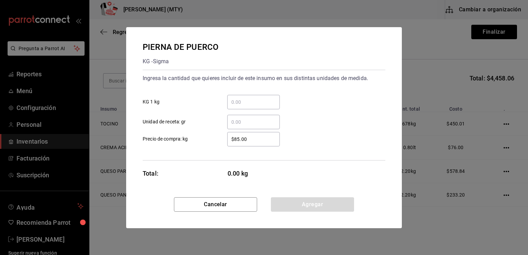
click at [233, 103] on input "​ KG 1 kg" at bounding box center [253, 102] width 53 height 8
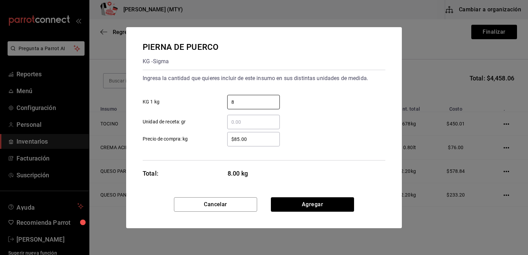
type input "8"
click at [234, 124] on input "​ Unidad de receta: gr" at bounding box center [253, 122] width 53 height 8
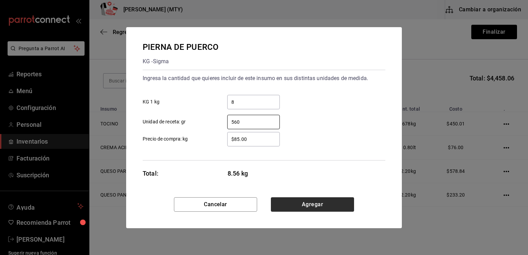
type input "560"
click at [304, 206] on button "Agregar" at bounding box center [312, 204] width 83 height 14
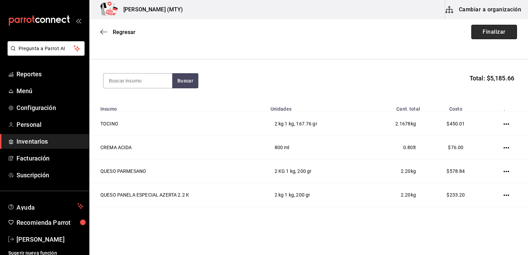
click at [492, 29] on button "Finalizar" at bounding box center [494, 32] width 46 height 14
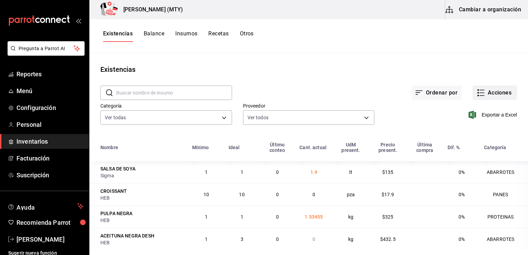
click at [477, 93] on icon "button" at bounding box center [481, 93] width 8 height 8
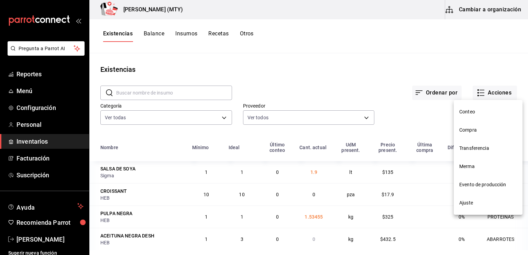
click at [463, 129] on span "Compra" at bounding box center [488, 129] width 58 height 7
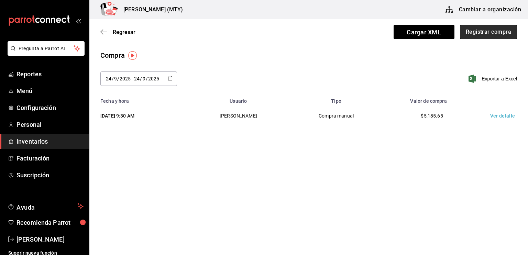
click at [471, 33] on button "Registrar compra" at bounding box center [488, 32] width 57 height 14
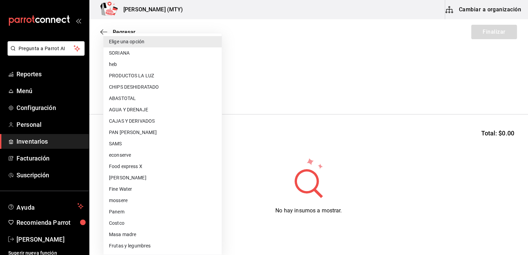
click at [109, 93] on body "Pregunta a Parrot AI Reportes Menú Configuración Personal Inventarios Facturaci…" at bounding box center [264, 108] width 528 height 216
click at [139, 246] on li "Frutas y legumbres" at bounding box center [162, 245] width 118 height 11
type input "acdbefa1-1fc8-4b67-b220-00e4f3a2834b"
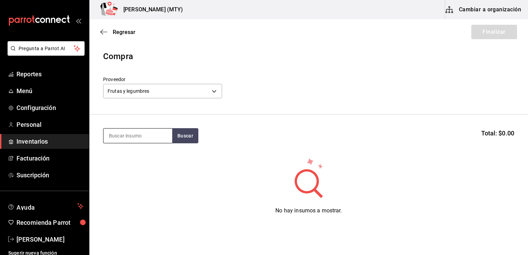
click at [114, 138] on input at bounding box center [137, 135] width 69 height 14
type input "AGUACA"
click at [188, 137] on button "Buscar" at bounding box center [185, 135] width 26 height 15
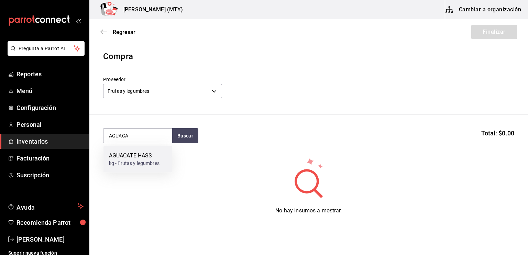
click at [156, 164] on div "kg - Frutas y legumbres" at bounding box center [134, 163] width 51 height 7
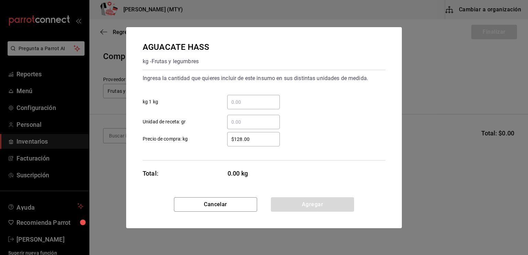
click at [236, 108] on div "​" at bounding box center [253, 102] width 53 height 14
click at [236, 106] on input "​ kg 1 kg" at bounding box center [253, 102] width 53 height 8
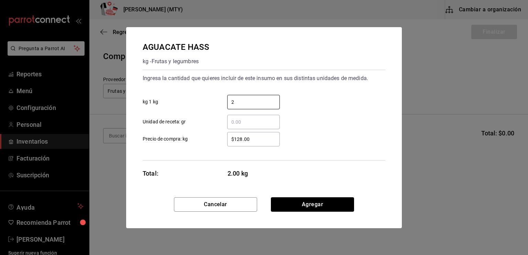
type input "2"
click at [234, 122] on input "​ Unidad de receta: gr" at bounding box center [253, 122] width 53 height 8
type input "100"
click at [254, 136] on input "$128.00" at bounding box center [253, 139] width 53 height 8
type input "$1"
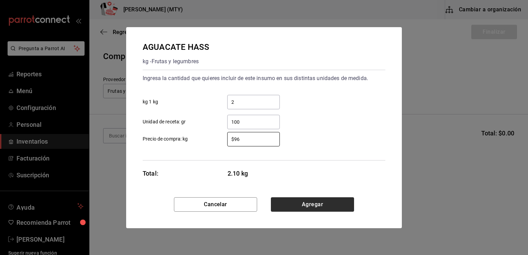
type input "$96"
click at [295, 203] on button "Agregar" at bounding box center [312, 204] width 83 height 14
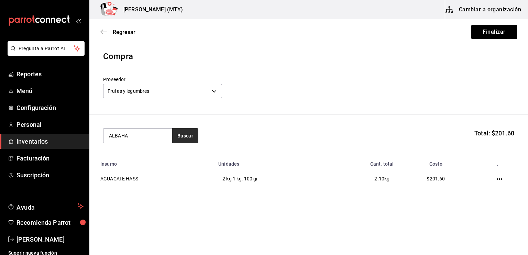
type input "ALBAHA"
click at [184, 135] on button "Buscar" at bounding box center [185, 135] width 26 height 15
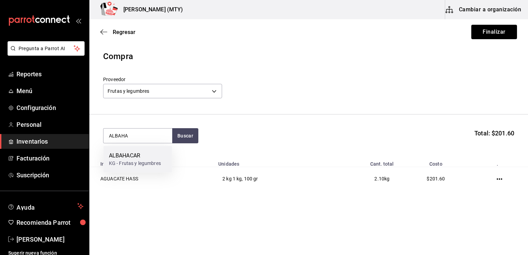
click at [165, 152] on div "ALBAHACAR KG - Frutas y legumbres" at bounding box center [137, 159] width 69 height 26
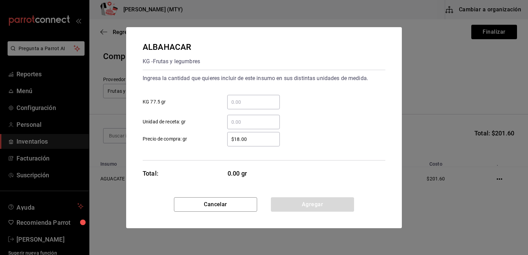
click at [234, 101] on input "​ KG 77.5 gr" at bounding box center [253, 102] width 53 height 8
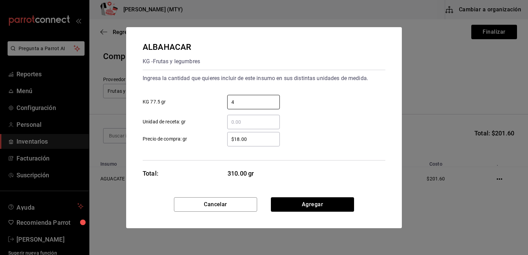
type input "4"
click at [238, 141] on input "$18.00" at bounding box center [253, 139] width 53 height 8
click at [239, 139] on input "$18.00" at bounding box center [253, 139] width 53 height 8
click at [253, 142] on input "$15.00" at bounding box center [253, 139] width 53 height 8
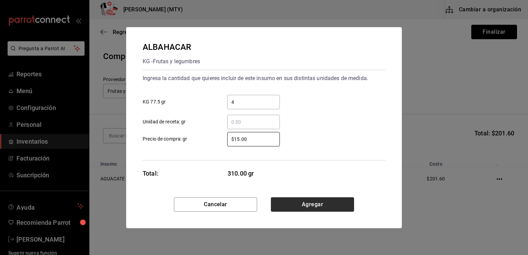
type input "$15.00"
click at [297, 206] on button "Agregar" at bounding box center [312, 204] width 83 height 14
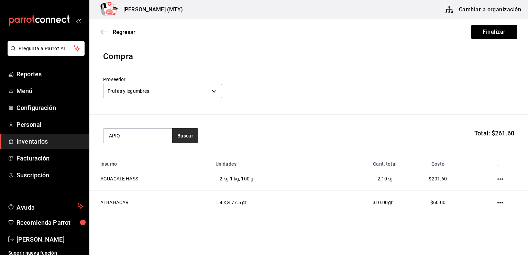
type input "APIO"
click at [182, 132] on button "Buscar" at bounding box center [185, 135] width 26 height 15
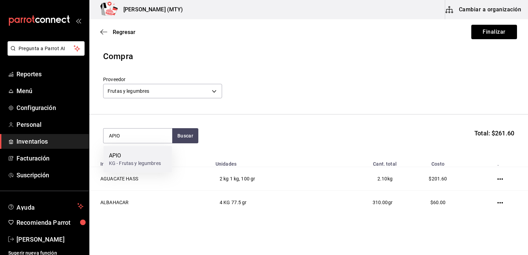
click at [148, 158] on div "APIO" at bounding box center [135, 156] width 52 height 8
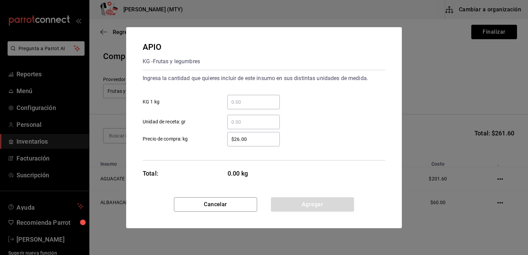
click at [239, 138] on input "$26.00" at bounding box center [253, 139] width 53 height 8
click at [260, 142] on input "$25.00" at bounding box center [253, 139] width 53 height 8
type input "$25.00"
click at [231, 104] on input "​ KG 1 kg" at bounding box center [253, 102] width 53 height 8
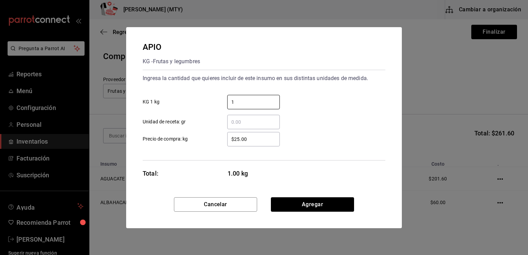
type input "1"
click at [218, 157] on div "Ingresa la cantidad que quieres incluir de este insumo en sus distintas unidade…" at bounding box center [264, 115] width 243 height 91
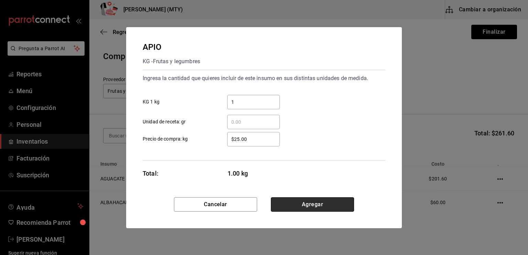
click at [300, 204] on button "Agregar" at bounding box center [312, 204] width 83 height 14
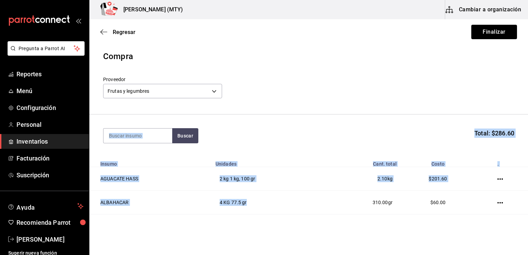
drag, startPoint x: 300, startPoint y: 204, endPoint x: 261, endPoint y: 93, distance: 117.5
click at [261, 93] on div "Compra Proveedor Frutas y legumbres acdbefa1-1fc8-4b67-b220-00e4f3a2834b Buscar…" at bounding box center [308, 149] width 438 height 199
click at [261, 93] on div "Proveedor Frutas y legumbres acdbefa1-1fc8-4b67-b220-00e4f3a2834b" at bounding box center [308, 88] width 411 height 24
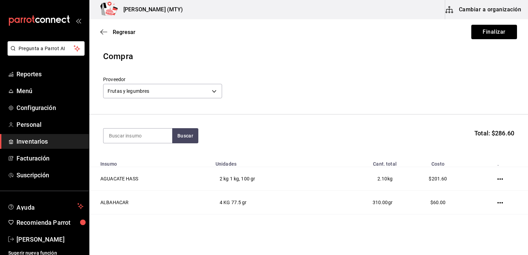
click at [261, 93] on div "Proveedor Frutas y legumbres acdbefa1-1fc8-4b67-b220-00e4f3a2834b" at bounding box center [308, 88] width 411 height 24
click at [116, 136] on input at bounding box center [137, 135] width 69 height 14
type input "BETABEL"
click at [179, 138] on button "Buscar" at bounding box center [185, 135] width 26 height 15
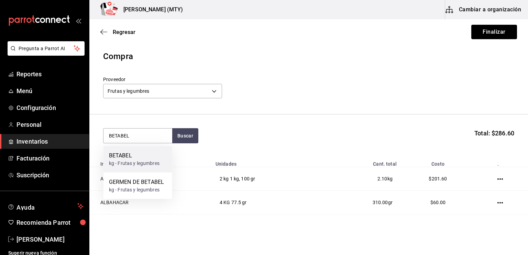
click at [144, 165] on div "kg - Frutas y legumbres" at bounding box center [134, 163] width 51 height 7
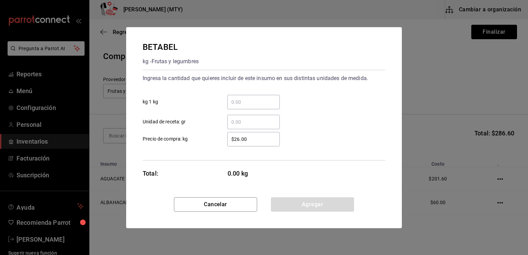
click at [243, 98] on input "​ kg 1 kg" at bounding box center [253, 102] width 53 height 8
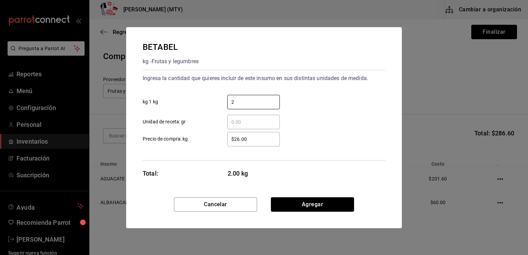
type input "2"
click at [234, 123] on input "​ Unidad de receta: gr" at bounding box center [253, 122] width 53 height 8
type input "200"
click at [239, 139] on input "$26.00" at bounding box center [253, 139] width 53 height 8
type input "$2.00"
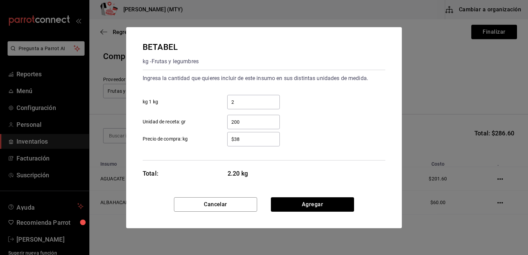
click at [254, 135] on input "$38" at bounding box center [253, 139] width 53 height 8
type input "$38"
click at [208, 150] on div "Ingresa la cantidad que quieres incluir de este insumo en sus distintas unidade…" at bounding box center [264, 115] width 243 height 91
click at [283, 205] on button "Agregar" at bounding box center [312, 204] width 83 height 14
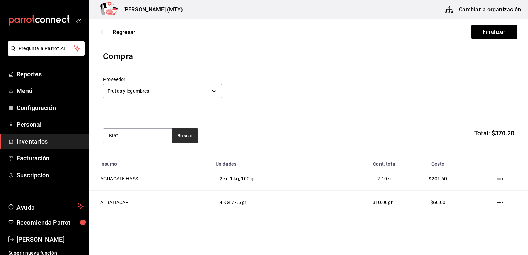
type input "BRO"
click at [185, 138] on button "Buscar" at bounding box center [185, 135] width 26 height 15
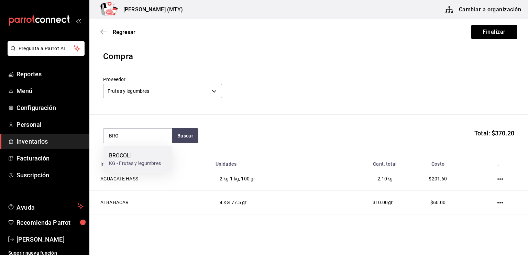
click at [163, 153] on div "BROCOLI KG - Frutas y legumbres" at bounding box center [137, 159] width 69 height 26
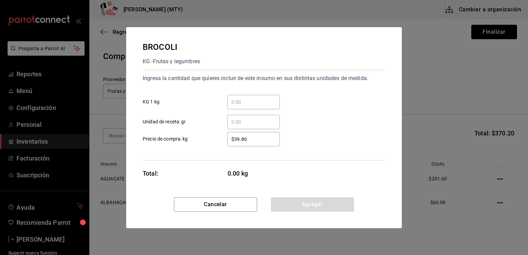
click at [234, 100] on input "​ KG 1 kg" at bounding box center [253, 102] width 53 height 8
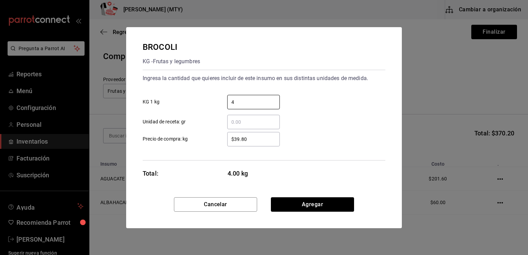
type input "4"
click at [234, 125] on input "​ Unidad de receta: gr" at bounding box center [253, 122] width 53 height 8
drag, startPoint x: 234, startPoint y: 125, endPoint x: 245, endPoint y: 139, distance: 17.7
click at [245, 139] on div "Ingresa la cantidad que quieres incluir de este insumo en sus distintas unidade…" at bounding box center [264, 115] width 243 height 91
type input "200"
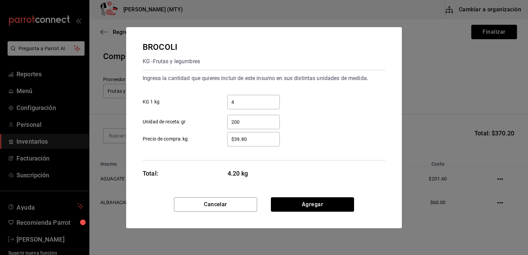
click at [245, 139] on input "$39.80" at bounding box center [253, 139] width 53 height 8
click at [255, 139] on input "$39.50" at bounding box center [253, 139] width 53 height 8
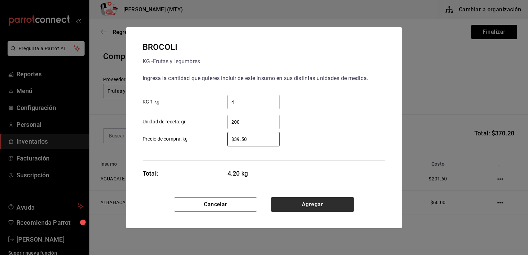
type input "$39.50"
click at [293, 208] on button "Agregar" at bounding box center [312, 204] width 83 height 14
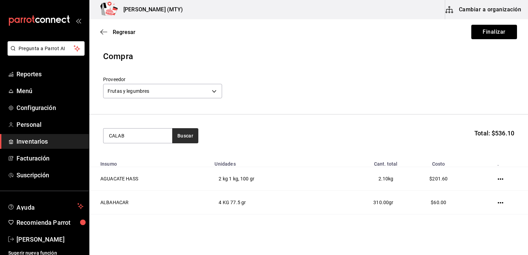
type input "CALAB"
click at [181, 136] on button "Buscar" at bounding box center [185, 135] width 26 height 15
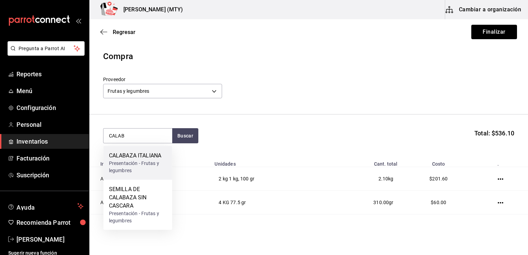
click at [155, 154] on div "CALABAZA ITALIANA" at bounding box center [138, 156] width 58 height 8
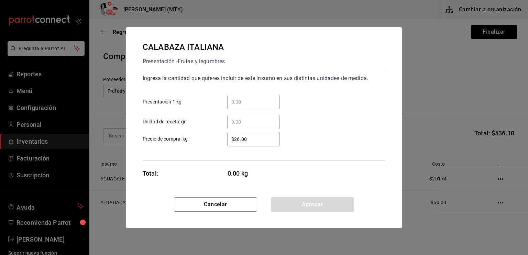
click at [232, 106] on div "​" at bounding box center [253, 102] width 53 height 14
click at [232, 106] on input "​ Presentación 1 kg" at bounding box center [253, 102] width 53 height 8
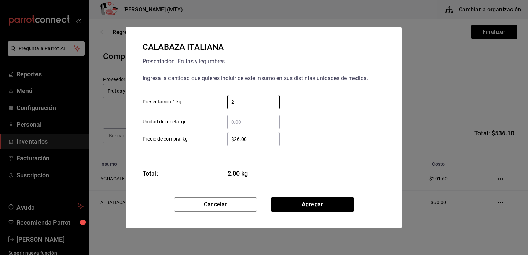
type input "2"
click at [230, 124] on input "​ Unidad de receta: gr" at bounding box center [253, 122] width 53 height 8
type input "300"
click at [239, 139] on input "$26.00" at bounding box center [253, 139] width 53 height 8
type input "$2.00"
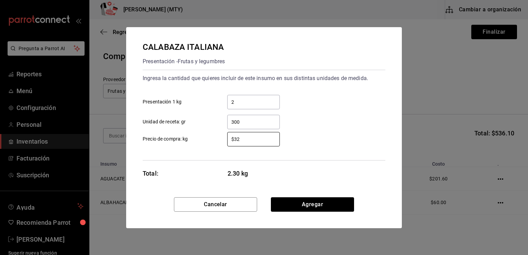
type input "$32"
click at [317, 128] on div "$32 ​ Precio de compra: kg" at bounding box center [261, 136] width 248 height 20
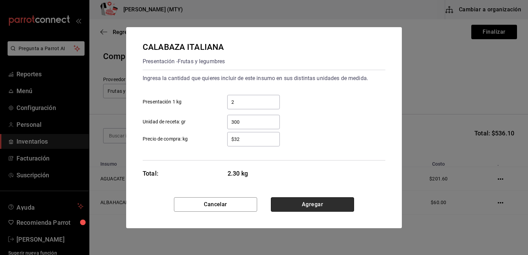
click at [306, 206] on button "Agregar" at bounding box center [312, 204] width 83 height 14
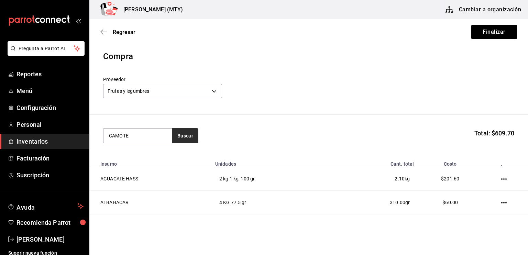
type input "CAMOTE"
click at [183, 142] on button "Buscar" at bounding box center [185, 135] width 26 height 15
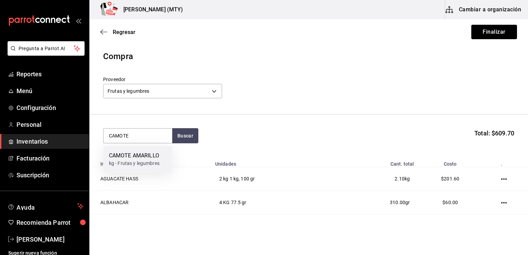
click at [163, 162] on div "CAMOTE AMARILLO kg - Frutas y legumbres" at bounding box center [137, 159] width 69 height 26
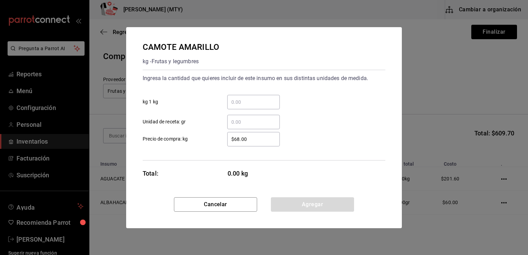
click at [257, 103] on input "​ kg 1 kg" at bounding box center [253, 102] width 53 height 8
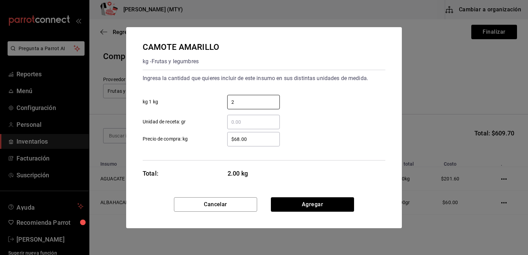
type input "2"
click at [230, 122] on input "​ Unidad de receta: gr" at bounding box center [253, 122] width 53 height 8
type input "100"
click at [239, 139] on input "$68.00" at bounding box center [253, 139] width 53 height 8
click at [251, 139] on input "$65.00" at bounding box center [253, 139] width 53 height 8
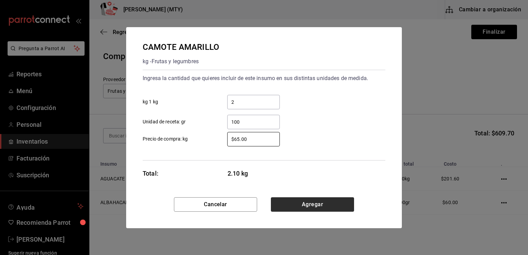
type input "$65.00"
click at [306, 203] on button "Agregar" at bounding box center [312, 204] width 83 height 14
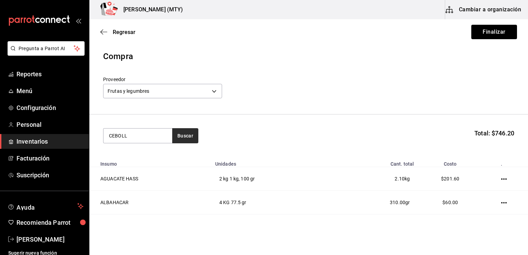
type input "CEBOLL"
click at [184, 135] on button "Buscar" at bounding box center [185, 135] width 26 height 15
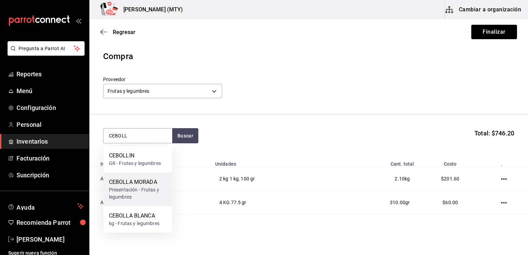
click at [147, 187] on div "Presentación - Frutas y legumbres" at bounding box center [138, 193] width 58 height 14
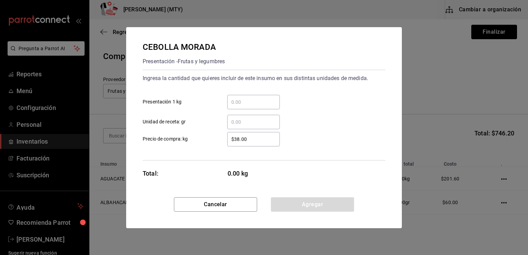
click at [235, 103] on input "​ Presentación 1 kg" at bounding box center [253, 102] width 53 height 8
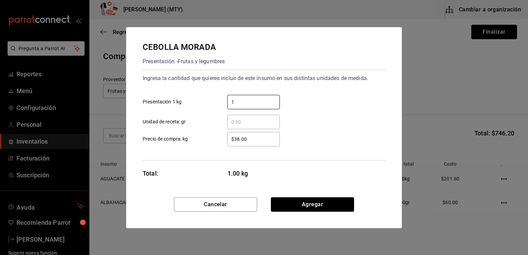
type input "1"
click at [231, 123] on input "​ Unidad de receta: gr" at bounding box center [253, 122] width 53 height 8
type input "200"
click at [239, 140] on input "$38.00" at bounding box center [253, 139] width 53 height 8
click at [252, 137] on input "$32.00" at bounding box center [253, 139] width 53 height 8
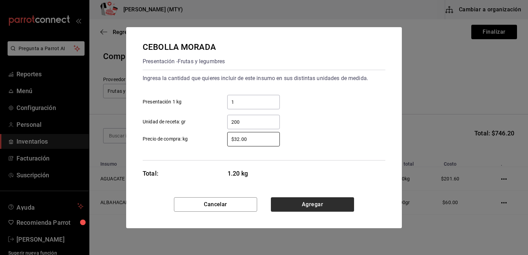
type input "$32.00"
click at [293, 199] on button "Agregar" at bounding box center [312, 204] width 83 height 14
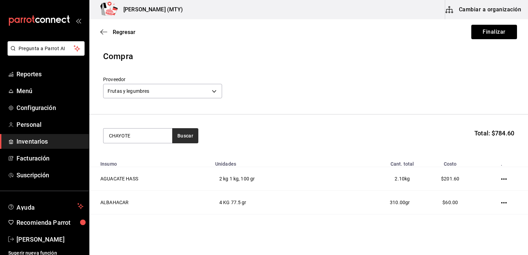
type input "CHAYOTE"
click at [186, 135] on button "Buscar" at bounding box center [185, 135] width 26 height 15
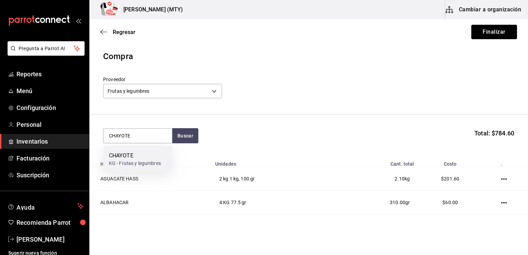
click at [156, 157] on div "CHAYOTE" at bounding box center [135, 156] width 52 height 8
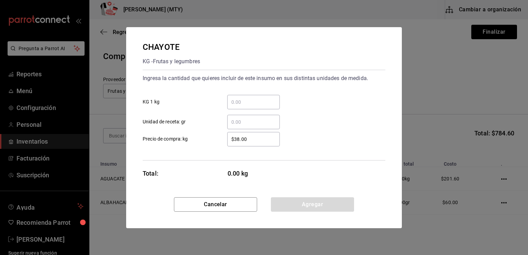
click at [231, 106] on div "​" at bounding box center [253, 102] width 53 height 14
click at [231, 106] on input "​ KG 1 kg" at bounding box center [253, 102] width 53 height 8
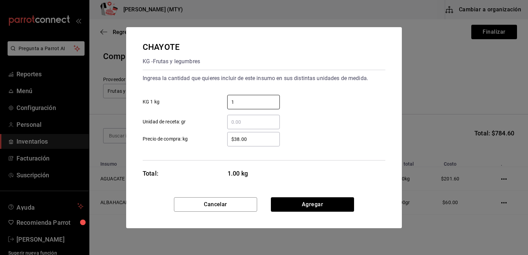
type input "1"
click at [239, 139] on input "$38.00" at bounding box center [253, 139] width 53 height 8
click at [258, 138] on input "$32.00" at bounding box center [253, 139] width 53 height 8
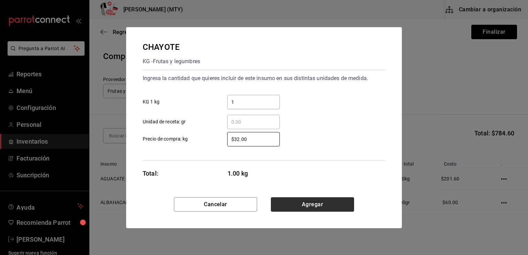
type input "$32.00"
click at [284, 204] on button "Agregar" at bounding box center [312, 204] width 83 height 14
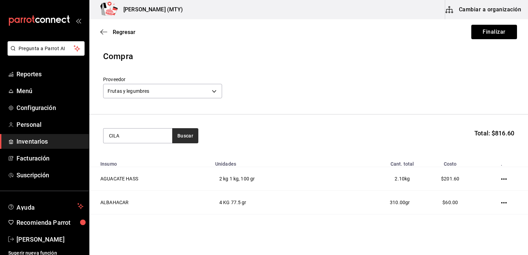
type input "CILA"
click at [187, 136] on button "Buscar" at bounding box center [185, 135] width 26 height 15
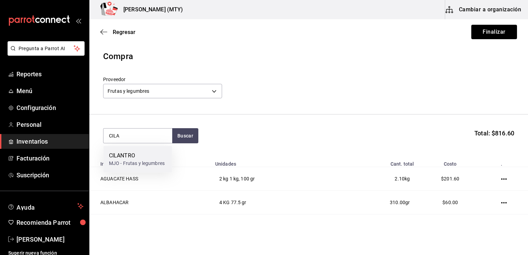
click at [155, 163] on div "MJO - Frutas y legumbres" at bounding box center [137, 163] width 56 height 7
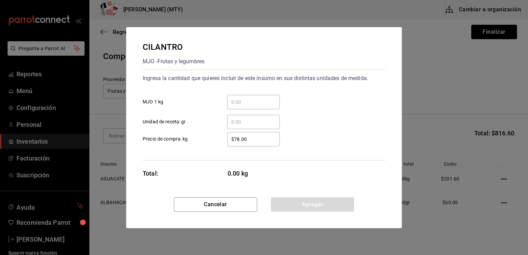
click at [233, 120] on input "​ Unidad de receta: gr" at bounding box center [253, 122] width 53 height 8
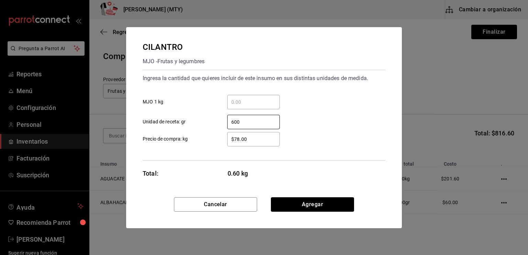
type input "600"
click at [236, 138] on input "$78.00" at bounding box center [253, 139] width 53 height 8
click at [256, 141] on input "$88.00" at bounding box center [253, 139] width 53 height 8
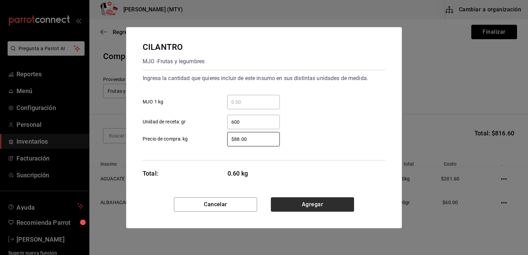
type input "$88.00"
click at [310, 204] on button "Agregar" at bounding box center [312, 204] width 83 height 14
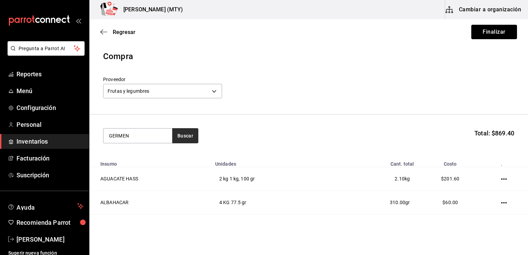
type input "GERMEN"
click at [178, 137] on button "Buscar" at bounding box center [185, 135] width 26 height 15
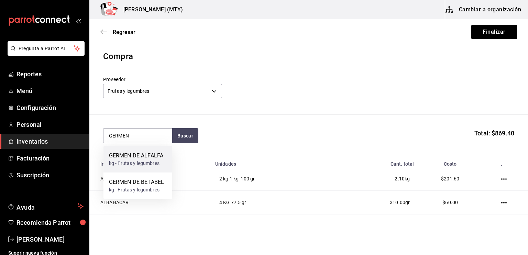
click at [146, 160] on div "kg - Frutas y legumbres" at bounding box center [136, 163] width 54 height 7
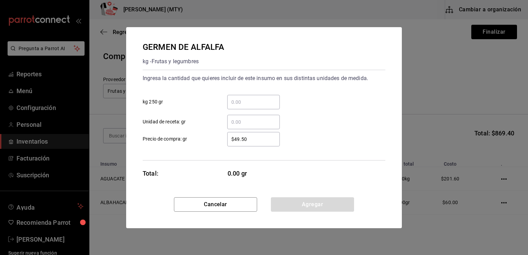
click at [237, 100] on input "​ kg 250 gr" at bounding box center [253, 102] width 53 height 8
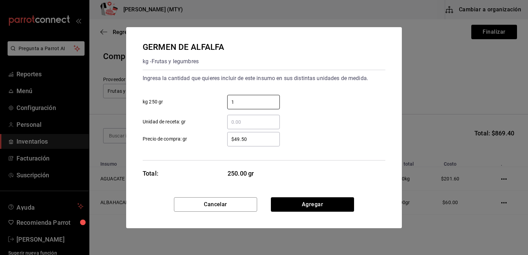
type input "1"
click at [221, 110] on div "​ Unidad de receta: gr" at bounding box center [261, 119] width 248 height 20
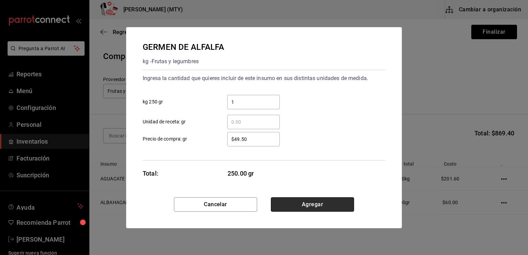
click at [289, 198] on button "Agregar" at bounding box center [312, 204] width 83 height 14
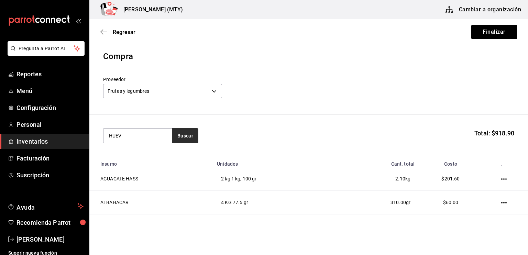
type input "HUEV"
click at [183, 137] on button "Buscar" at bounding box center [185, 135] width 26 height 15
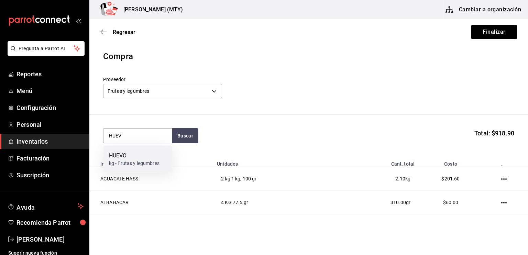
click at [147, 157] on div "HUEVO" at bounding box center [134, 156] width 51 height 8
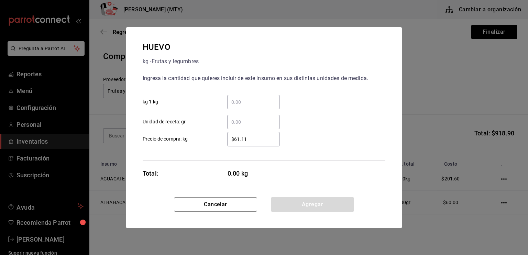
click at [231, 100] on input "​ kg 1 kg" at bounding box center [253, 102] width 53 height 8
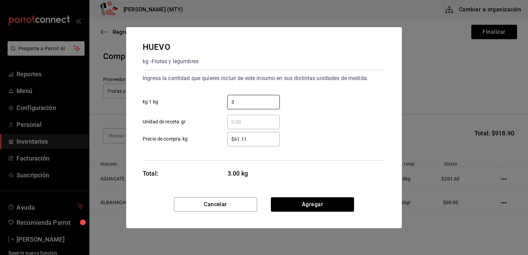
type input "3"
click at [230, 123] on input "​ Unidad de receta: gr" at bounding box center [253, 122] width 53 height 8
type input "600"
click at [247, 141] on input "$61.11" at bounding box center [253, 139] width 53 height 8
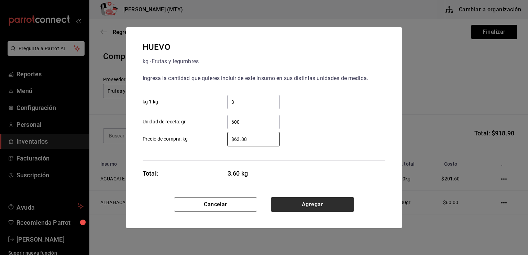
type input "$63.88"
click at [298, 204] on button "Agregar" at bounding box center [312, 204] width 83 height 14
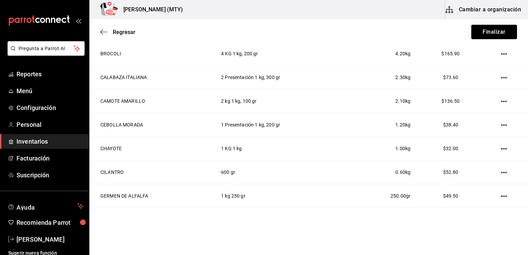
scroll to position [256, 0]
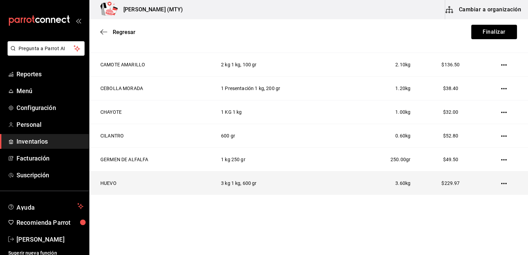
click at [501, 183] on icon "button" at bounding box center [503, 183] width 5 height 1
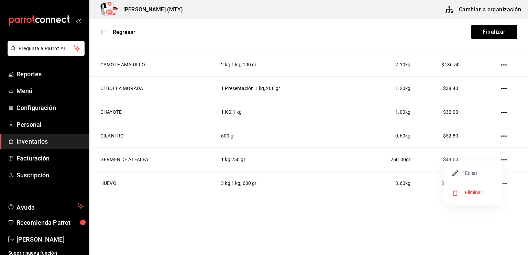
click at [476, 170] on span "Editar" at bounding box center [464, 173] width 25 height 8
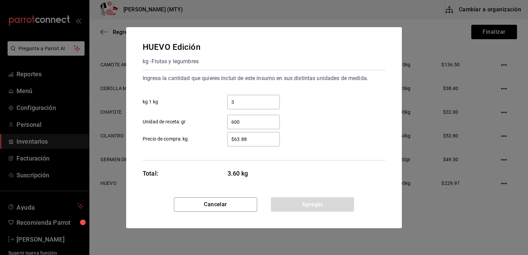
click at [249, 139] on input "$63.88" at bounding box center [253, 139] width 53 height 8
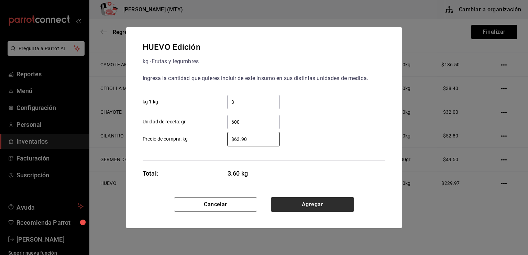
type input "$63.90"
click at [290, 207] on button "Agregar" at bounding box center [312, 204] width 83 height 14
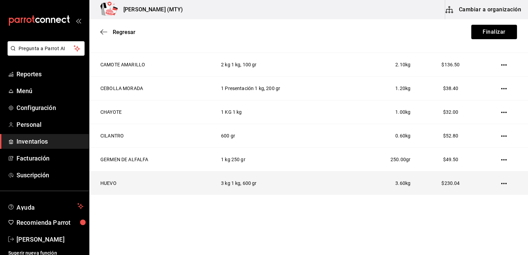
click at [501, 184] on icon "button" at bounding box center [503, 183] width 5 height 5
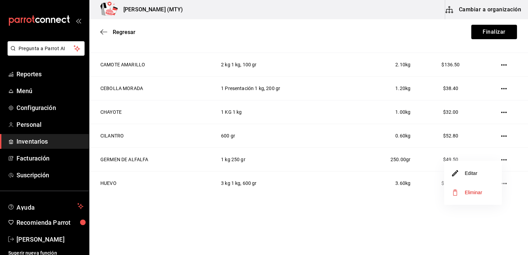
click at [480, 172] on li "Editar" at bounding box center [473, 173] width 58 height 19
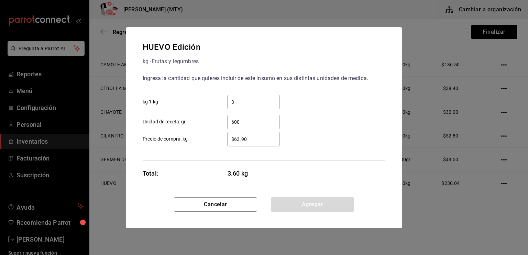
click at [253, 138] on input "$63.90" at bounding box center [253, 139] width 53 height 8
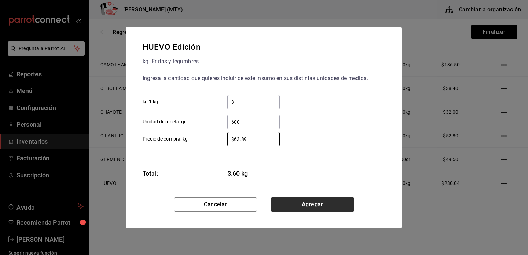
type input "$63.89"
click at [299, 205] on button "Agregar" at bounding box center [312, 204] width 83 height 14
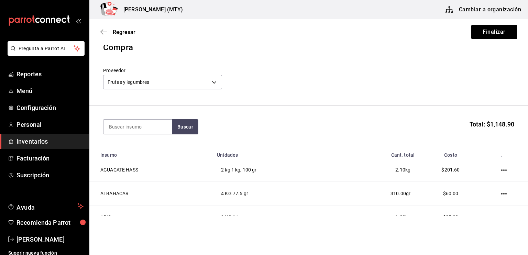
scroll to position [0, 0]
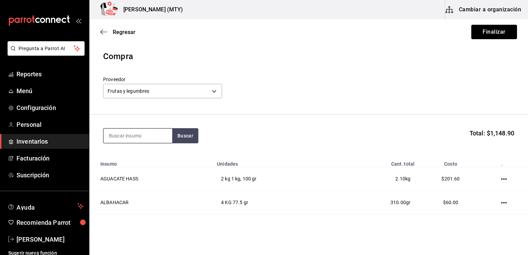
click at [126, 142] on input at bounding box center [137, 135] width 69 height 14
type input "LECHE"
click at [187, 136] on button "Buscar" at bounding box center [185, 135] width 26 height 15
click at [150, 160] on div "lt - Frutas y legumbres" at bounding box center [134, 163] width 51 height 7
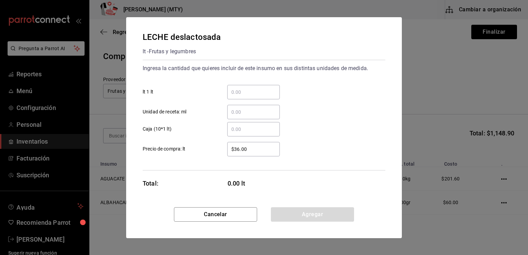
click at [230, 93] on input "​ lt 1 lt" at bounding box center [253, 92] width 53 height 8
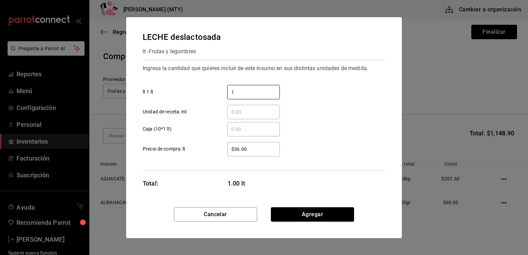
type input "1"
click at [236, 150] on input "$36.00" at bounding box center [253, 149] width 53 height 8
click at [239, 148] on input "$36.00" at bounding box center [253, 149] width 53 height 8
click at [254, 151] on input "$38.00" at bounding box center [253, 149] width 53 height 8
type input "$38.00"
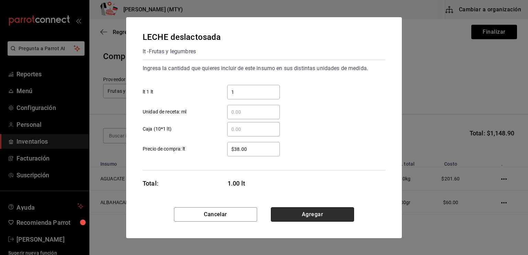
click at [298, 215] on button "Agregar" at bounding box center [312, 214] width 83 height 14
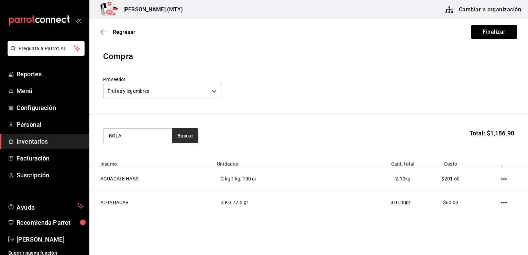
type input "BOLA"
click at [184, 136] on button "Buscar" at bounding box center [185, 135] width 26 height 15
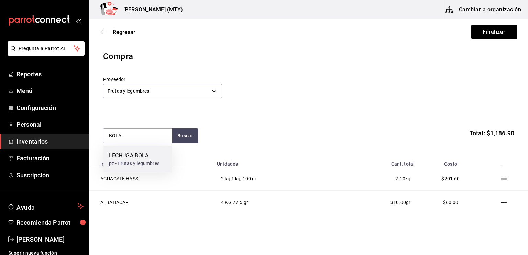
drag, startPoint x: 153, startPoint y: 161, endPoint x: 128, endPoint y: 156, distance: 25.3
click at [128, 156] on div "LECHUGA BOLA" at bounding box center [134, 156] width 51 height 8
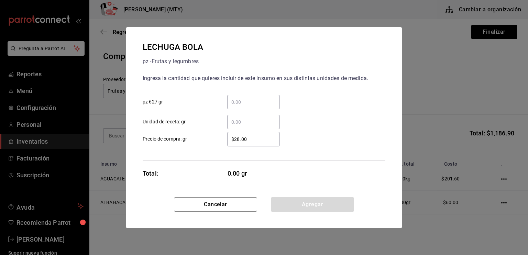
click at [238, 104] on input "​ pz 627 gr" at bounding box center [253, 102] width 53 height 8
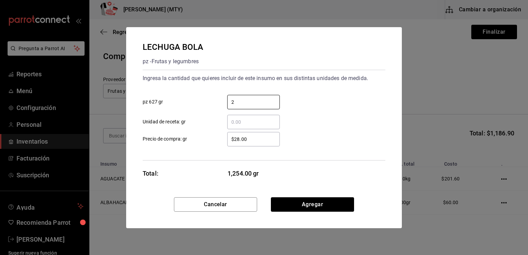
type input "2"
click at [213, 136] on label "$28.00 ​ Precio de compra: gr" at bounding box center [211, 139] width 137 height 14
click at [227, 136] on input "$28.00" at bounding box center [253, 139] width 53 height 8
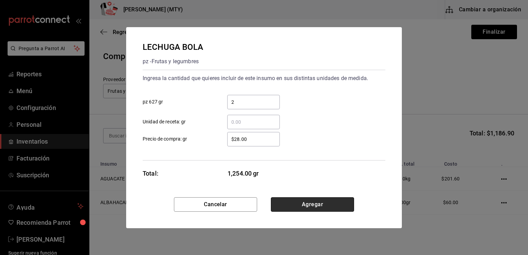
click at [293, 203] on button "Agregar" at bounding box center [312, 204] width 83 height 14
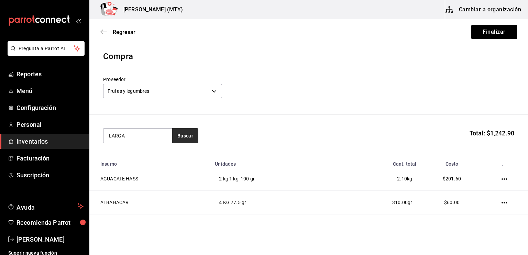
type input "LARGA"
click at [182, 138] on button "Buscar" at bounding box center [185, 135] width 26 height 15
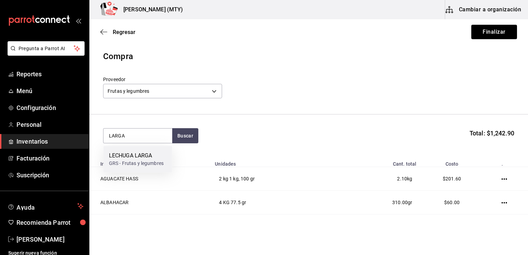
click at [150, 154] on div "LECHUGA LARGA" at bounding box center [136, 156] width 55 height 8
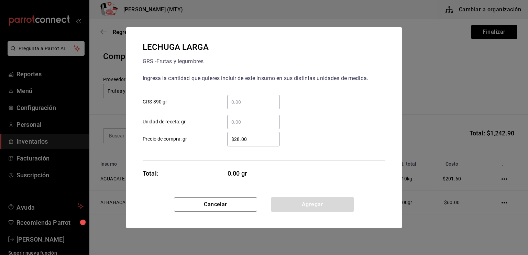
click at [236, 103] on input "​ GRS 390 gr" at bounding box center [253, 102] width 53 height 8
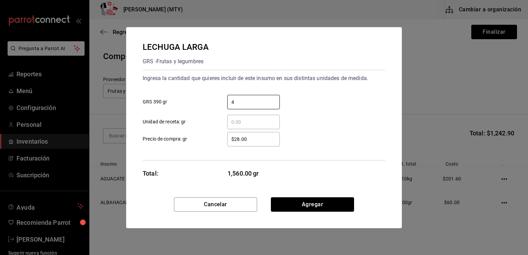
type input "4"
click at [239, 141] on input "$28.00" at bounding box center [253, 139] width 53 height 8
type input "$2.00"
type input "$32"
click at [218, 157] on div "Ingresa la cantidad que quieres incluir de este insumo en sus distintas unidade…" at bounding box center [264, 115] width 243 height 91
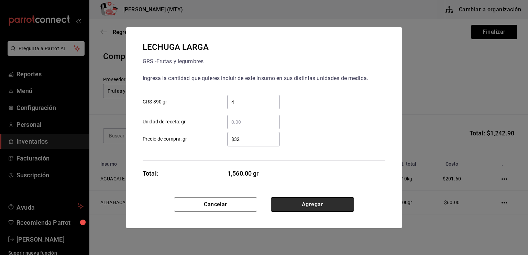
click at [288, 204] on button "Agregar" at bounding box center [312, 204] width 83 height 14
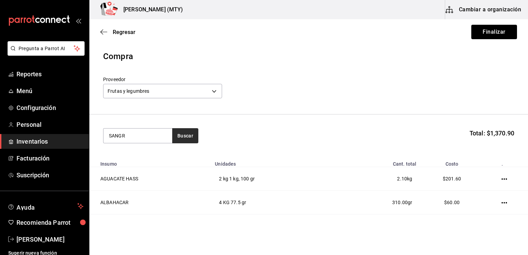
type input "SANGR"
click at [183, 137] on button "Buscar" at bounding box center [185, 135] width 26 height 15
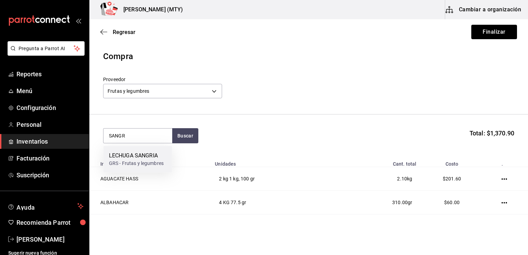
click at [150, 158] on div "LECHUGA SANGRIA" at bounding box center [136, 156] width 55 height 8
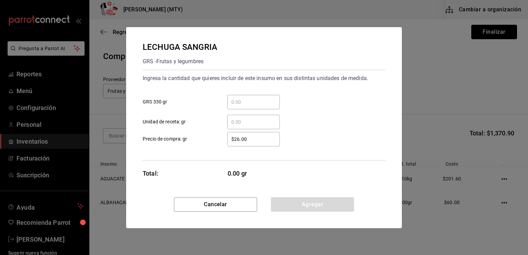
click at [233, 103] on input "​ GRS 330 gr" at bounding box center [253, 102] width 53 height 8
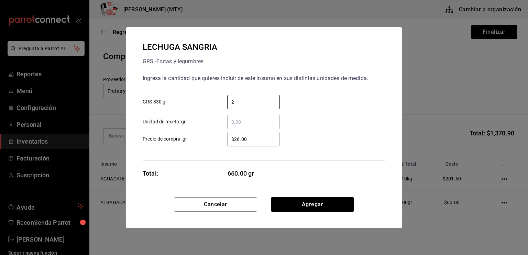
type input "2"
click at [224, 112] on div "​ Unidad de receta: gr" at bounding box center [261, 119] width 248 height 20
click at [239, 139] on input "$26.00" at bounding box center [253, 139] width 53 height 8
click at [258, 141] on input "$28.00" at bounding box center [253, 139] width 53 height 8
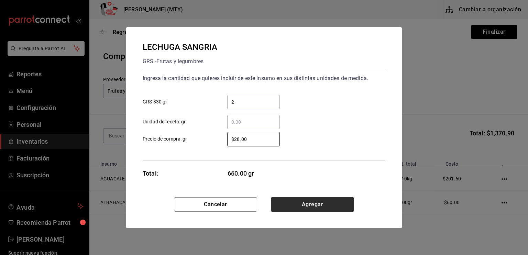
type input "$28.00"
click at [301, 205] on button "Agregar" at bounding box center [312, 204] width 83 height 14
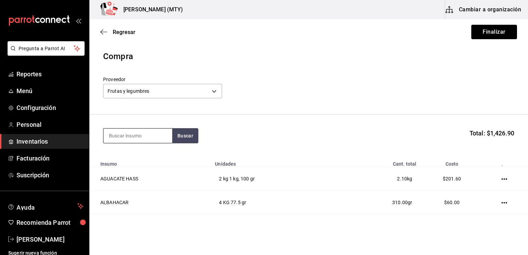
click at [111, 138] on input at bounding box center [137, 135] width 69 height 14
type input "LIMON"
click at [187, 134] on button "Buscar" at bounding box center [185, 135] width 26 height 15
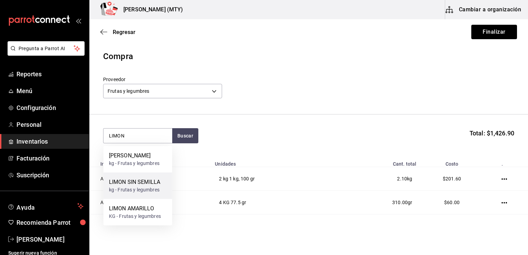
click at [153, 186] on div "LIMON SIN SEMILLA" at bounding box center [134, 182] width 51 height 8
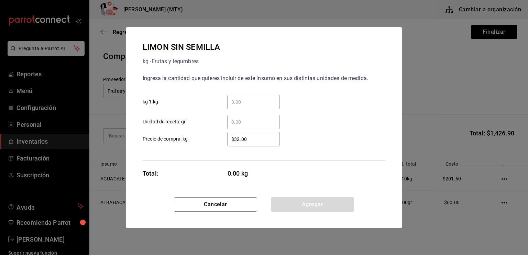
click at [237, 102] on input "​ kg 1 kg" at bounding box center [253, 102] width 53 height 8
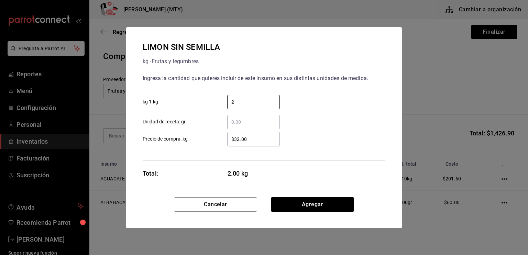
type input "2"
click at [231, 126] on div "​" at bounding box center [253, 122] width 53 height 14
click at [231, 126] on input "​ Unidad de receta: gr" at bounding box center [253, 122] width 53 height 8
type input "400"
click at [250, 141] on input "$32.00" at bounding box center [253, 139] width 53 height 8
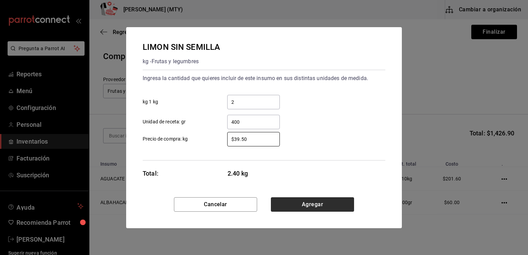
type input "$39.50"
click at [293, 205] on button "Agregar" at bounding box center [312, 204] width 83 height 14
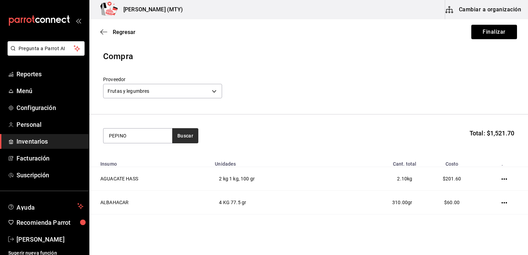
type input "PEPINO"
click at [184, 139] on button "Buscar" at bounding box center [185, 135] width 26 height 15
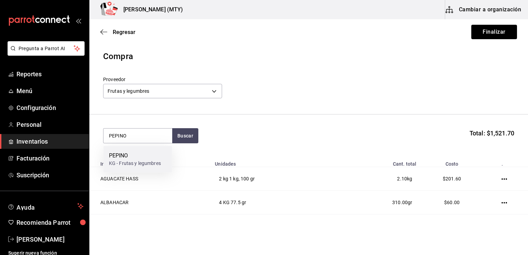
click at [143, 155] on div "PEPINO" at bounding box center [135, 156] width 52 height 8
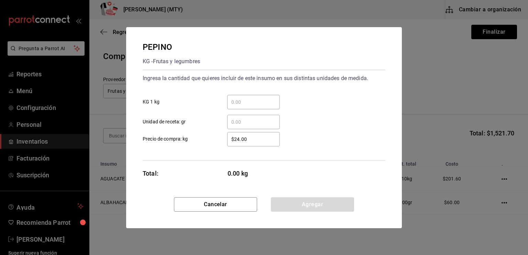
click at [234, 103] on input "​ KG 1 kg" at bounding box center [253, 102] width 53 height 8
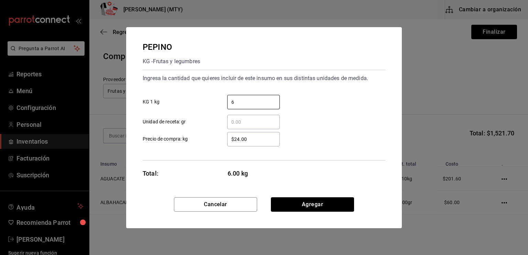
type input "6"
click at [232, 141] on input "$24.00" at bounding box center [253, 139] width 53 height 8
click at [239, 139] on input "$24.00" at bounding box center [253, 139] width 53 height 8
click at [257, 138] on input "$28.00" at bounding box center [253, 139] width 53 height 8
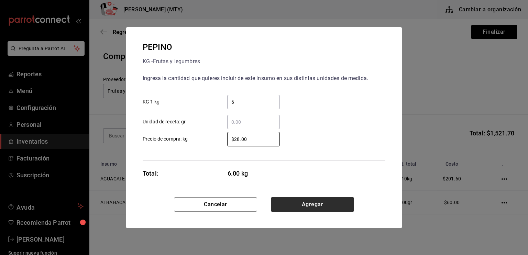
type input "$28.00"
click at [309, 208] on button "Agregar" at bounding box center [312, 204] width 83 height 14
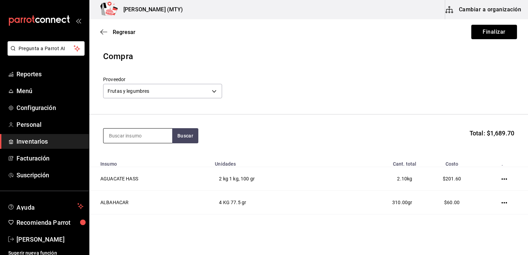
click at [109, 134] on input at bounding box center [137, 135] width 69 height 14
type input "GUA"
click at [187, 135] on button "Buscar" at bounding box center [185, 135] width 26 height 15
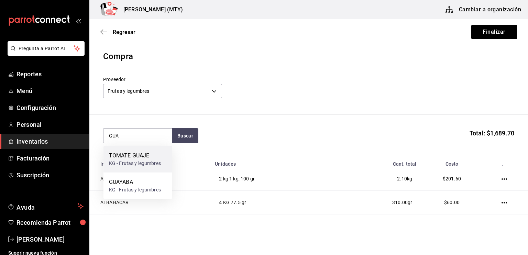
click at [152, 163] on div "KG - Frutas y legumbres" at bounding box center [135, 163] width 52 height 7
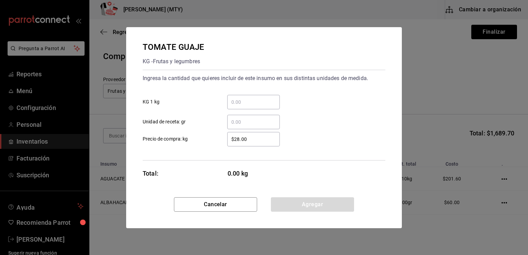
click at [238, 100] on input "​ KG 1 kg" at bounding box center [253, 102] width 53 height 8
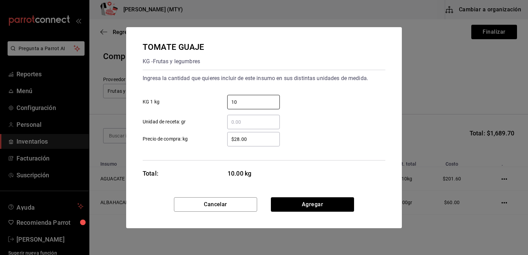
type input "10"
click at [236, 138] on input "$28.00" at bounding box center [253, 139] width 53 height 8
click at [254, 138] on input "$28.00" at bounding box center [253, 139] width 53 height 8
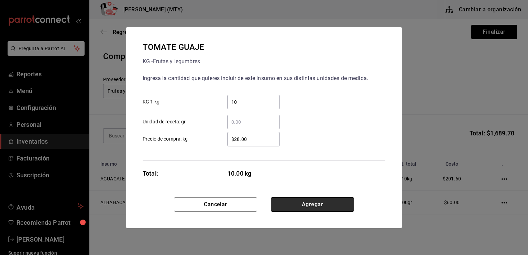
click at [302, 204] on button "Agregar" at bounding box center [312, 204] width 83 height 14
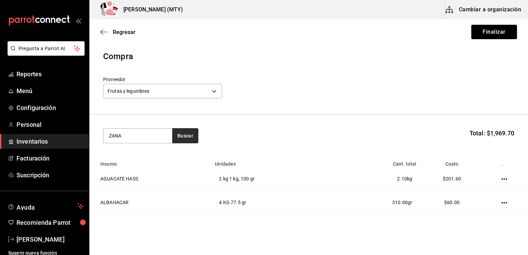
type input "ZANA"
click at [183, 136] on button "Buscar" at bounding box center [185, 135] width 26 height 15
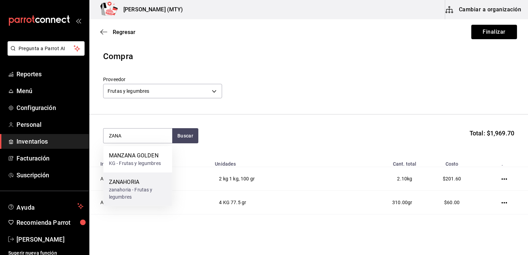
click at [153, 184] on div "ZANAHORIA" at bounding box center [138, 182] width 58 height 8
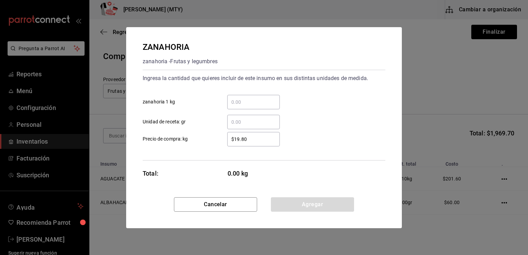
click at [234, 109] on div "​ Unidad de receta: gr" at bounding box center [261, 119] width 248 height 20
click at [231, 100] on input "​ zanahoria 1 kg" at bounding box center [253, 102] width 53 height 8
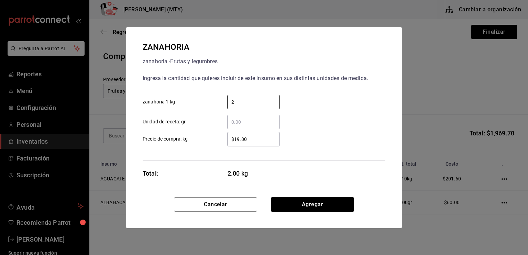
type input "2"
click at [213, 126] on div "$19.80 ​ Precio de compra: kg" at bounding box center [261, 136] width 248 height 20
click at [247, 139] on input "$19.80" at bounding box center [253, 139] width 53 height 8
type input "$1"
type input "$22"
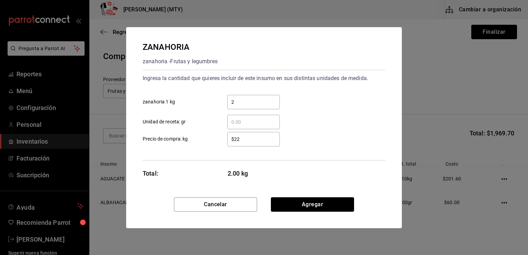
click at [222, 156] on div "Ingresa la cantidad que quieres incluir de este insumo en sus distintas unidade…" at bounding box center [264, 115] width 243 height 91
click at [288, 201] on button "Agregar" at bounding box center [312, 204] width 83 height 14
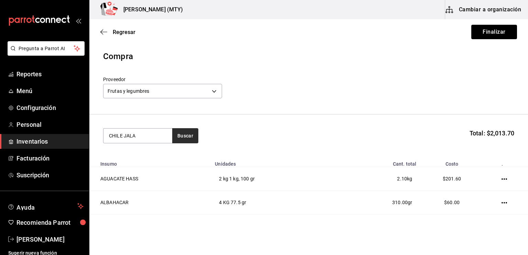
type input "CHILE JALA"
click at [182, 135] on button "Buscar" at bounding box center [185, 135] width 26 height 15
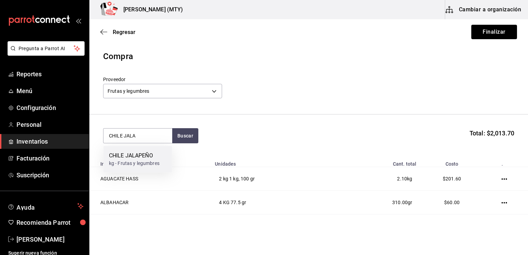
click at [154, 154] on div "CHILE JALAPEÑO" at bounding box center [134, 156] width 51 height 8
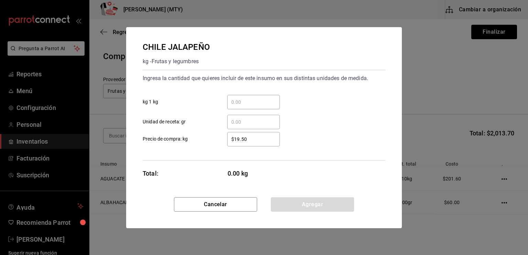
click at [236, 104] on input "​ kg 1 kg" at bounding box center [253, 102] width 53 height 8
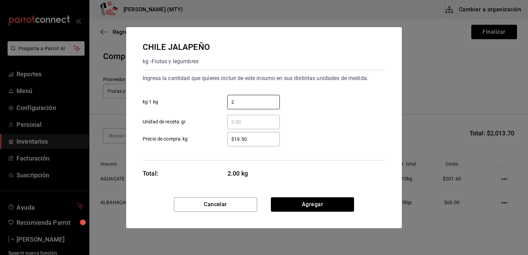
type input "2"
click at [228, 139] on input "$19.50" at bounding box center [253, 139] width 53 height 8
click at [249, 137] on input "$19.50" at bounding box center [253, 139] width 53 height 8
type input "$1"
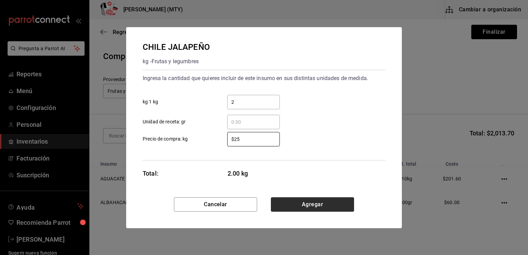
type input "$25"
click at [302, 204] on button "Agregar" at bounding box center [312, 204] width 83 height 14
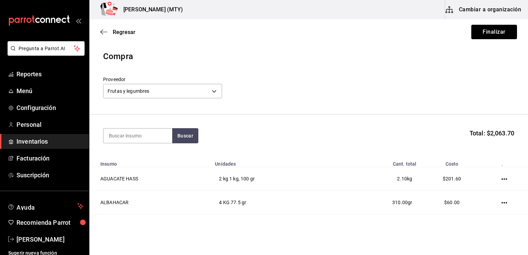
click at [302, 204] on td "4 KG 77.5 gr" at bounding box center [279, 203] width 137 height 24
click at [108, 134] on input at bounding box center [137, 135] width 69 height 14
type input "FRESAD"
click at [186, 139] on button "Buscar" at bounding box center [185, 135] width 26 height 15
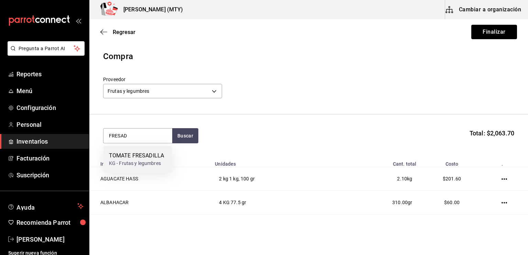
click at [154, 157] on div "TOMATE FRESADILLA" at bounding box center [136, 156] width 55 height 8
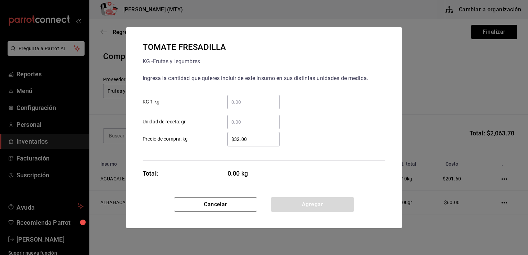
click at [226, 101] on div "​" at bounding box center [248, 102] width 64 height 14
click at [227, 101] on input "​ KG 1 kg" at bounding box center [253, 102] width 53 height 8
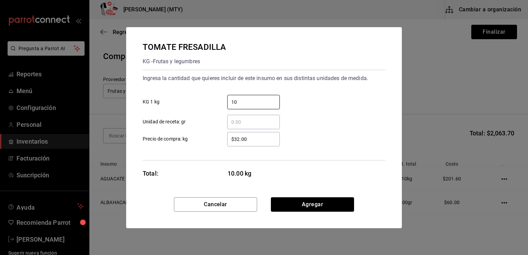
type input "10"
drag, startPoint x: 235, startPoint y: 141, endPoint x: 239, endPoint y: 139, distance: 4.5
click at [239, 139] on input "$32.00" at bounding box center [253, 139] width 53 height 8
click at [248, 139] on input "$38.00" at bounding box center [253, 139] width 53 height 8
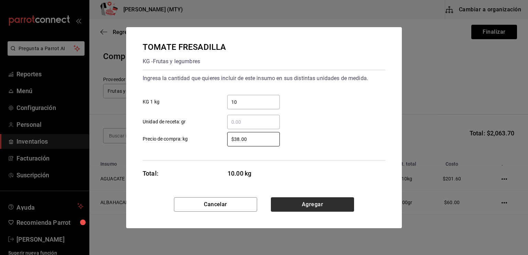
type input "$38.00"
click at [307, 205] on button "Agregar" at bounding box center [312, 204] width 83 height 14
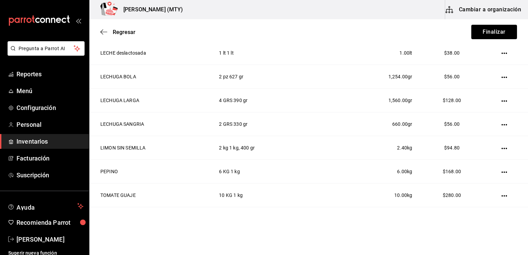
scroll to position [421, 0]
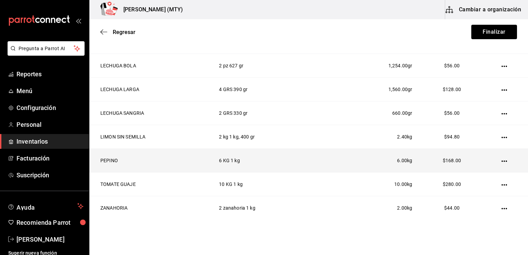
click at [501, 160] on icon "button" at bounding box center [503, 160] width 5 height 1
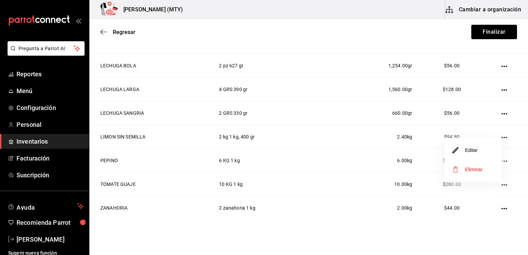
click at [473, 154] on li "Editar" at bounding box center [473, 150] width 58 height 19
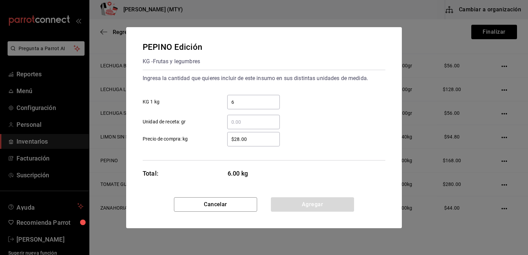
click at [237, 105] on input "6" at bounding box center [253, 102] width 53 height 8
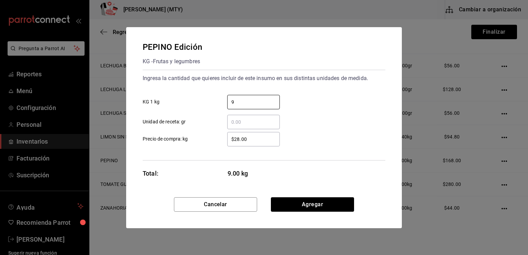
type input "9"
click at [281, 171] on div "PEPINO Edición KG - Frutas y legumbres Ingresa la cantidad que quieres incluir …" at bounding box center [264, 112] width 276 height 170
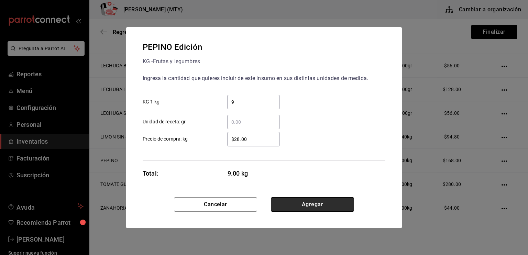
click at [310, 203] on button "Agregar" at bounding box center [312, 204] width 83 height 14
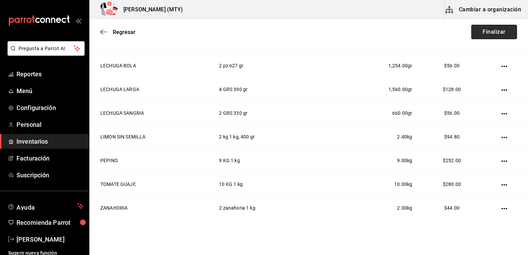
click at [499, 33] on button "Finalizar" at bounding box center [494, 32] width 46 height 14
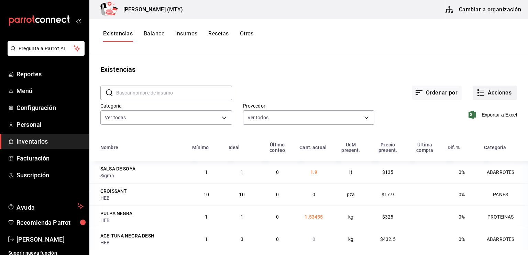
click at [477, 94] on icon "button" at bounding box center [481, 93] width 8 height 8
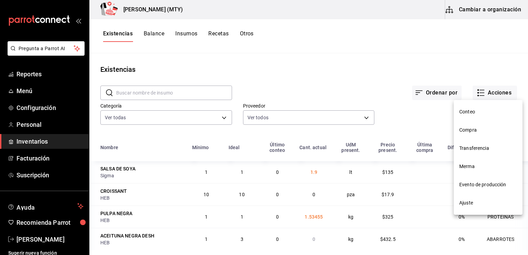
click at [478, 131] on span "Compra" at bounding box center [488, 129] width 58 height 7
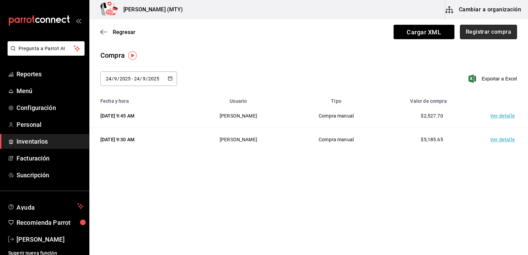
click at [475, 35] on button "Registrar compra" at bounding box center [488, 32] width 57 height 14
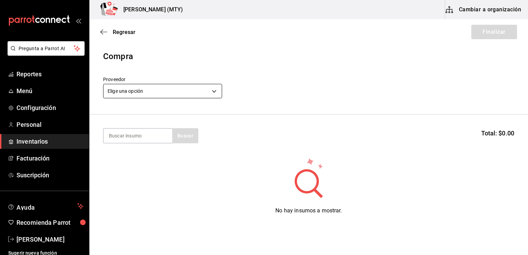
click at [131, 89] on body "Pregunta a Parrot AI Reportes Menú Configuración Personal Inventarios Facturaci…" at bounding box center [264, 108] width 528 height 216
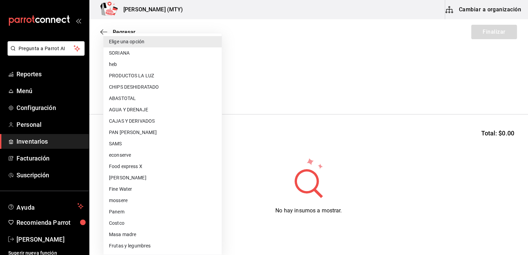
click at [132, 78] on li "PRODUCTOS LA LUZ" at bounding box center [162, 75] width 118 height 11
type input "7b9e232f-321e-4e28-b855-0abf46dfc52c"
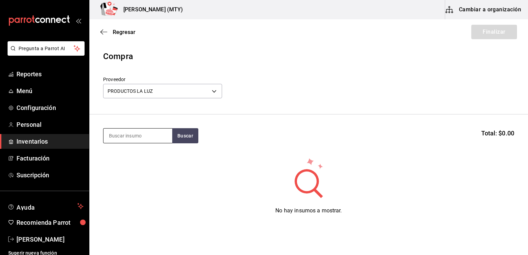
click at [130, 142] on input at bounding box center [137, 135] width 69 height 14
type input "TOTOPOS"
click at [186, 135] on button "Buscar" at bounding box center [185, 135] width 26 height 15
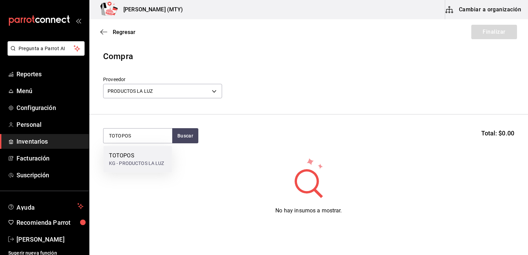
click at [127, 163] on div "KG - PRODUCTOS LA LUZ" at bounding box center [136, 163] width 55 height 7
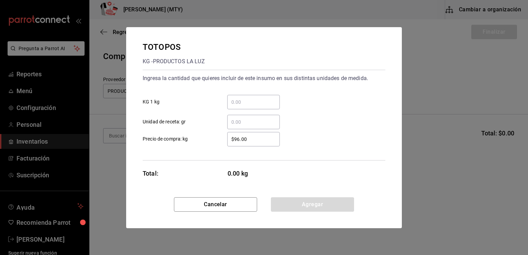
click at [235, 103] on input "​ KG 1 kg" at bounding box center [253, 102] width 53 height 8
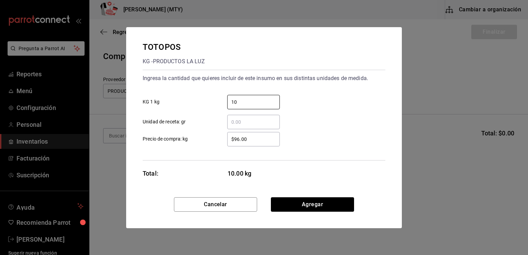
type input "10"
click at [213, 139] on label "$96.00 ​ Precio de compra: kg" at bounding box center [211, 139] width 137 height 14
click at [227, 139] on input "$96.00" at bounding box center [253, 139] width 53 height 8
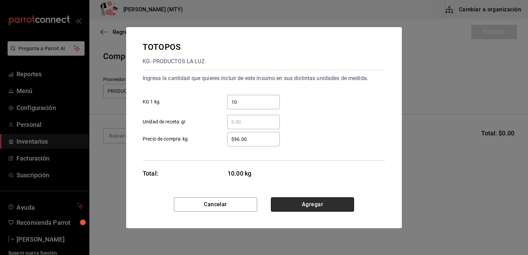
click at [301, 207] on button "Agregar" at bounding box center [312, 204] width 83 height 14
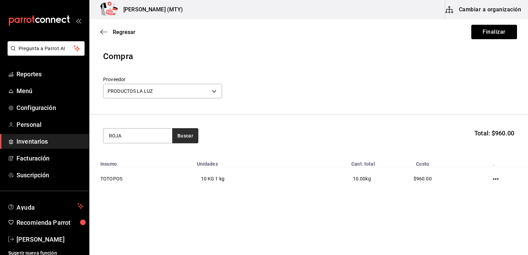
type input "ROJA"
click at [189, 132] on button "Buscar" at bounding box center [185, 135] width 26 height 15
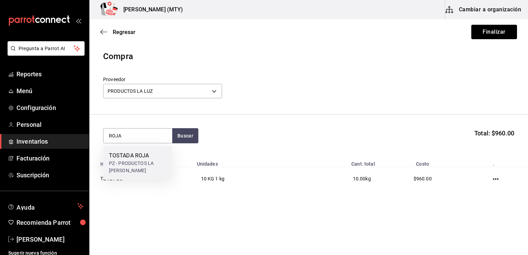
click at [154, 149] on div "TOSTADA ROJA PZ - PRODUCTOS LA [PERSON_NAME]" at bounding box center [137, 163] width 69 height 34
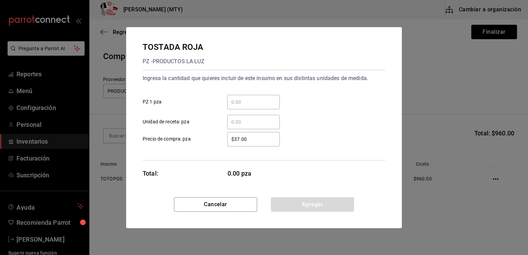
click at [228, 103] on input "​ PZ 1 pza" at bounding box center [253, 102] width 53 height 8
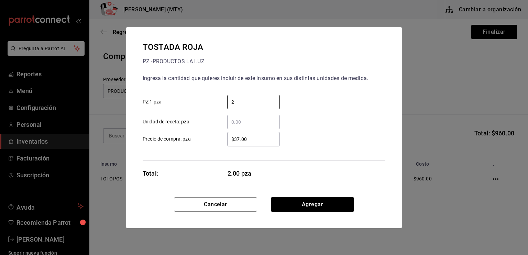
type input "2"
click at [220, 147] on div "Ingresa la cantidad que quieres incluir de este insumo en sus distintas unidade…" at bounding box center [264, 115] width 243 height 91
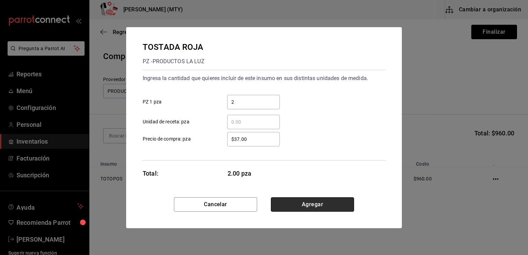
click at [307, 202] on button "Agregar" at bounding box center [312, 204] width 83 height 14
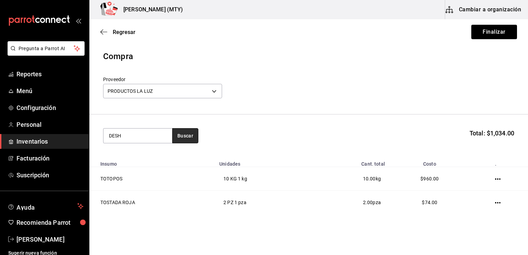
click at [187, 133] on button "Buscar" at bounding box center [185, 135] width 26 height 15
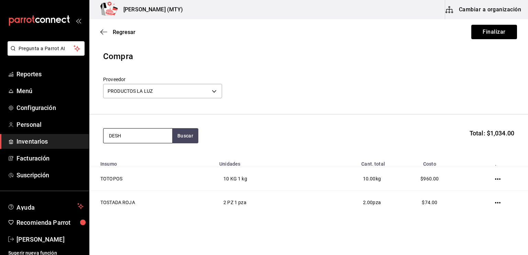
click at [156, 133] on input "DESH" at bounding box center [137, 135] width 69 height 14
type input "D"
type input "TOSTADA"
click at [190, 138] on button "Buscar" at bounding box center [185, 135] width 26 height 15
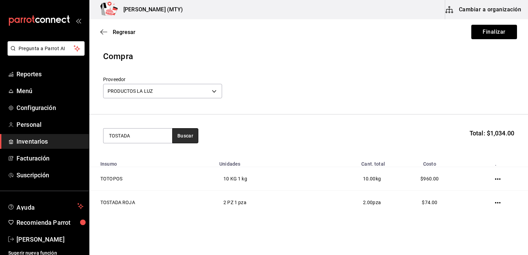
click at [190, 138] on button "Buscar" at bounding box center [185, 135] width 26 height 15
click at [182, 135] on button "Buscar" at bounding box center [185, 135] width 26 height 15
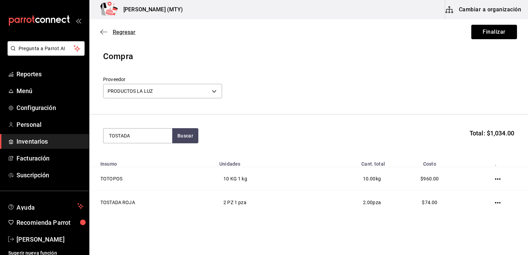
click at [103, 30] on icon "button" at bounding box center [103, 32] width 7 height 6
